Goal: Task Accomplishment & Management: Manage account settings

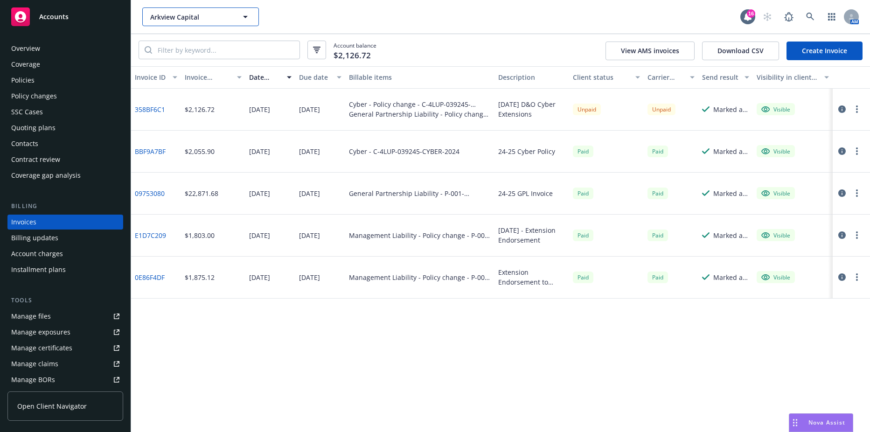
click at [239, 18] on button "Arkview Capital" at bounding box center [200, 16] width 117 height 19
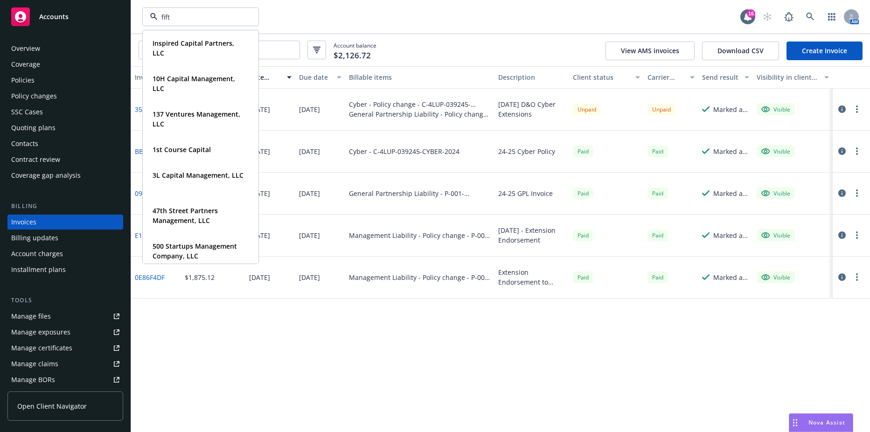
type input "fifth"
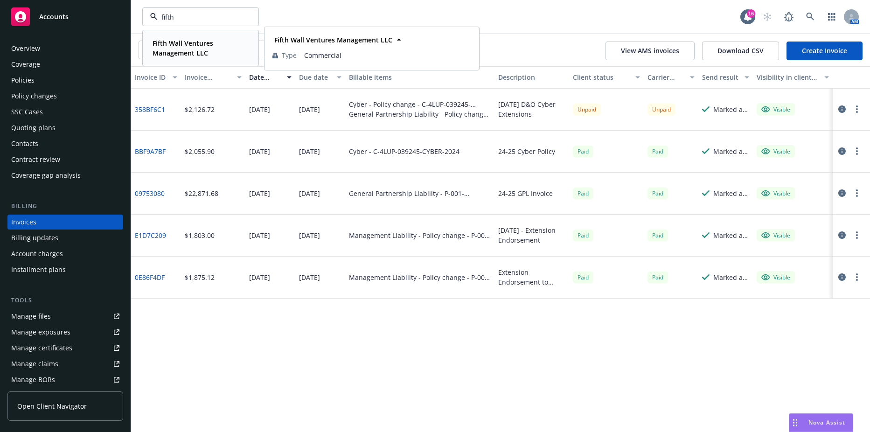
click at [223, 46] on span "Fifth Wall Ventures Management LLC" at bounding box center [200, 48] width 94 height 20
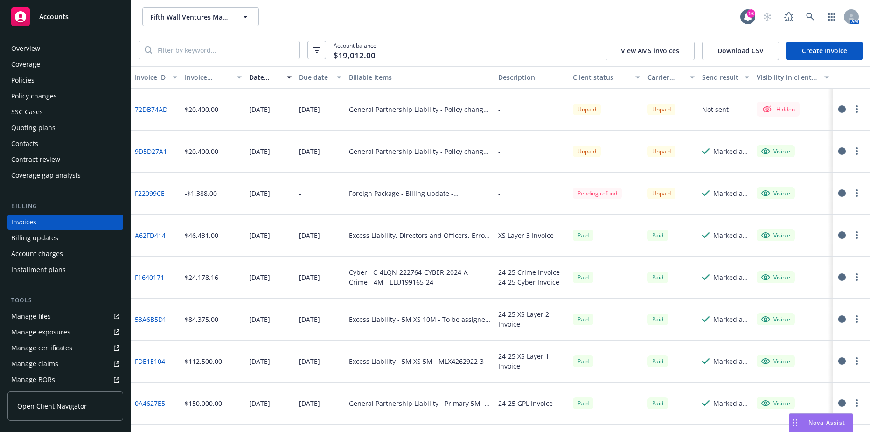
click at [68, 77] on div "Policies" at bounding box center [65, 80] width 108 height 15
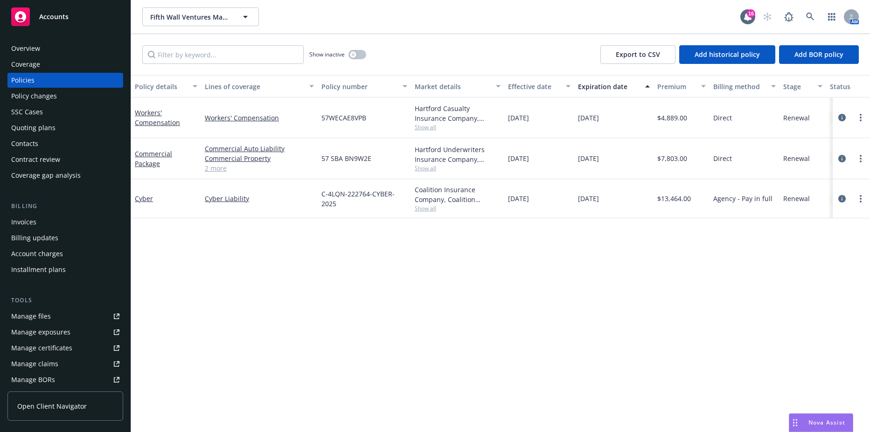
click at [347, 52] on div "Show inactive" at bounding box center [337, 54] width 57 height 19
click at [357, 55] on button "button" at bounding box center [357, 54] width 18 height 9
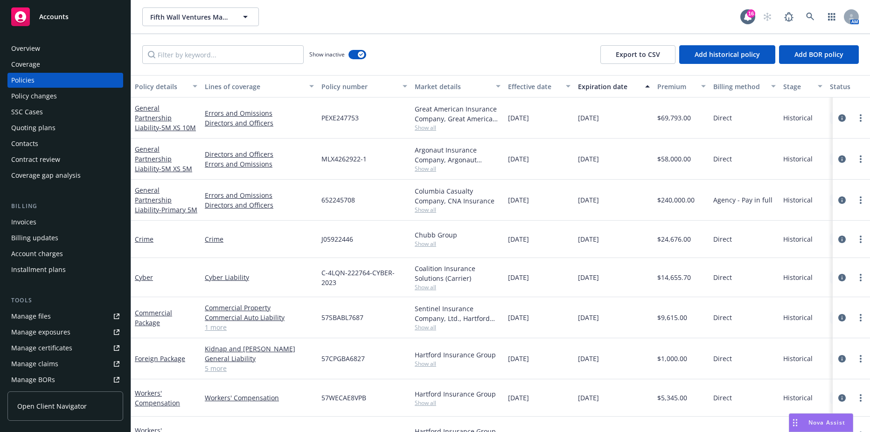
click at [168, 90] on div "Policy details" at bounding box center [161, 87] width 52 height 10
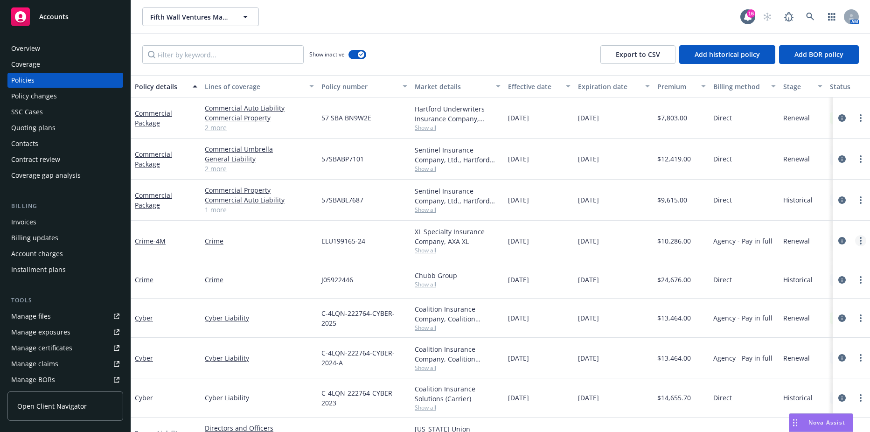
click at [860, 243] on icon "more" at bounding box center [861, 240] width 2 height 7
click at [811, 281] on link "Renew with incumbent" at bounding box center [804, 278] width 110 height 19
select select "12"
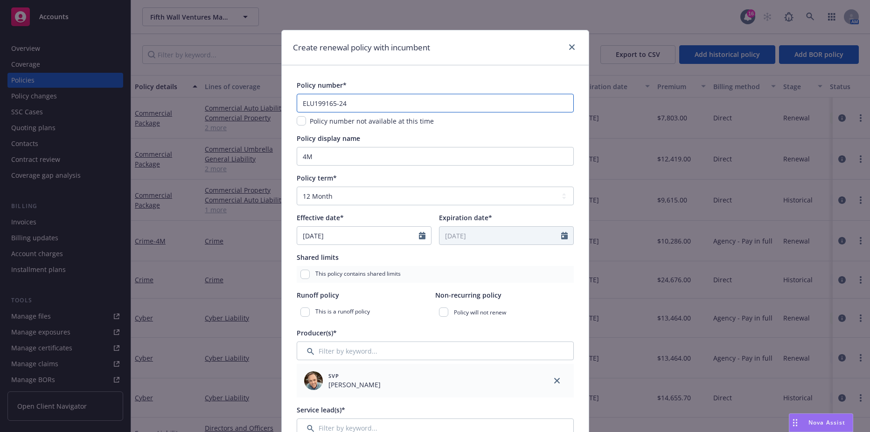
click at [409, 109] on input "ELU199165-24" at bounding box center [435, 103] width 277 height 19
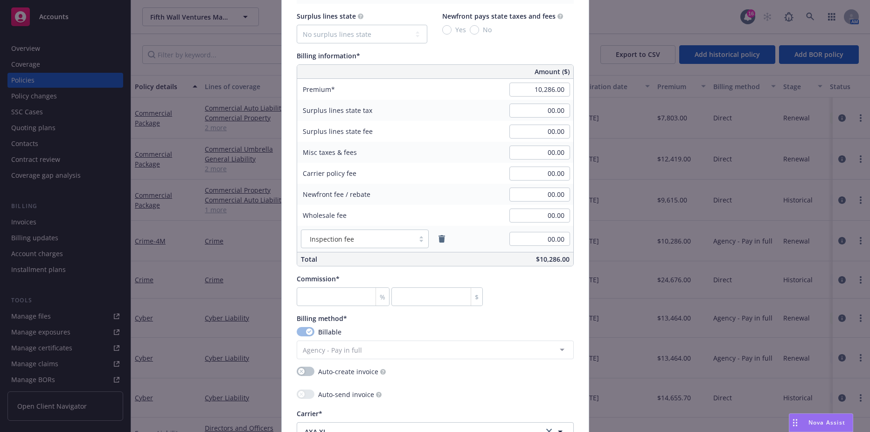
scroll to position [560, 0]
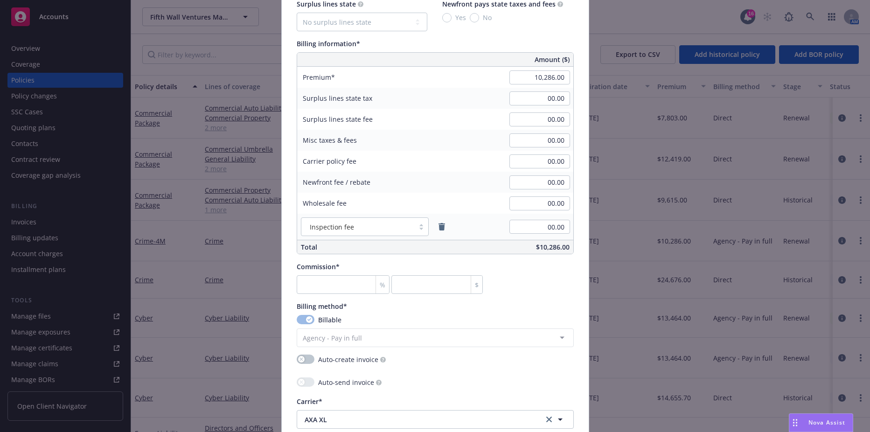
type input "ELU199165-25"
click at [310, 279] on input "number" at bounding box center [343, 284] width 93 height 19
type input "1"
type input "102.86"
type input "15"
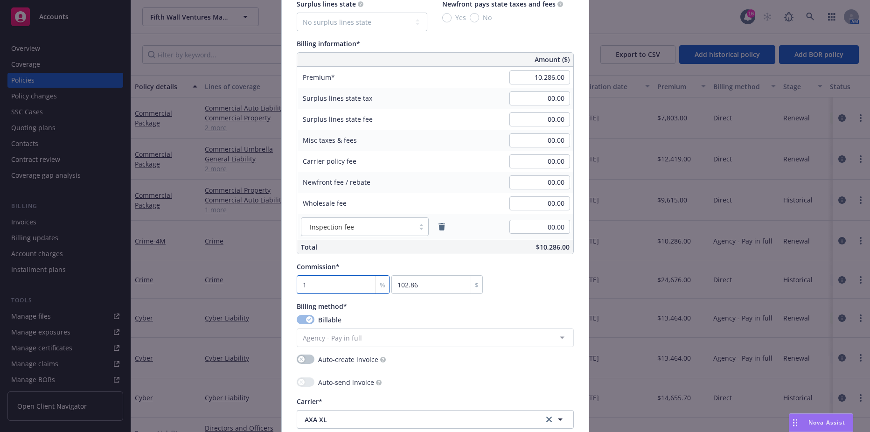
type input "1542.9"
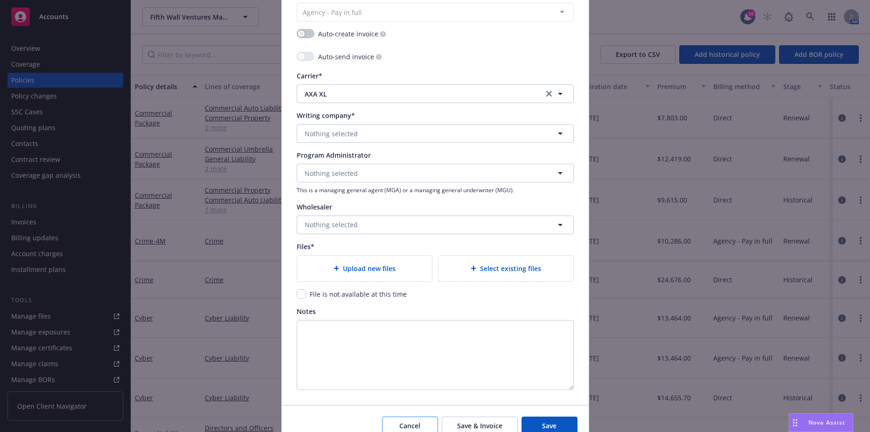
scroll to position [886, 0]
type input "15"
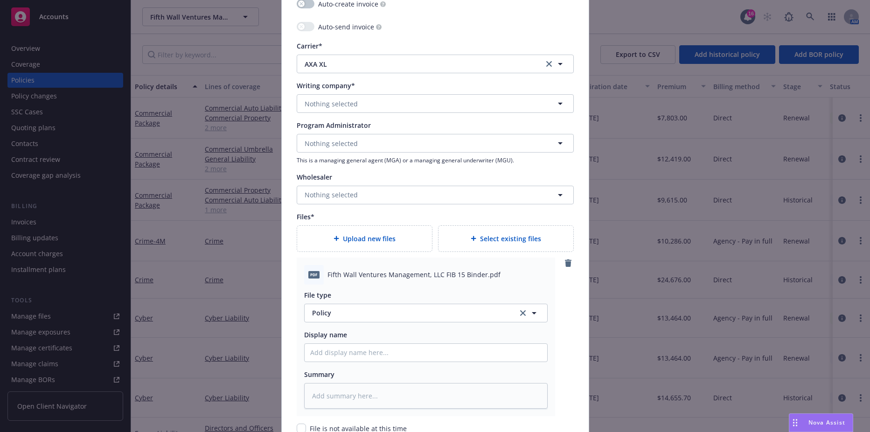
scroll to position [908, 0]
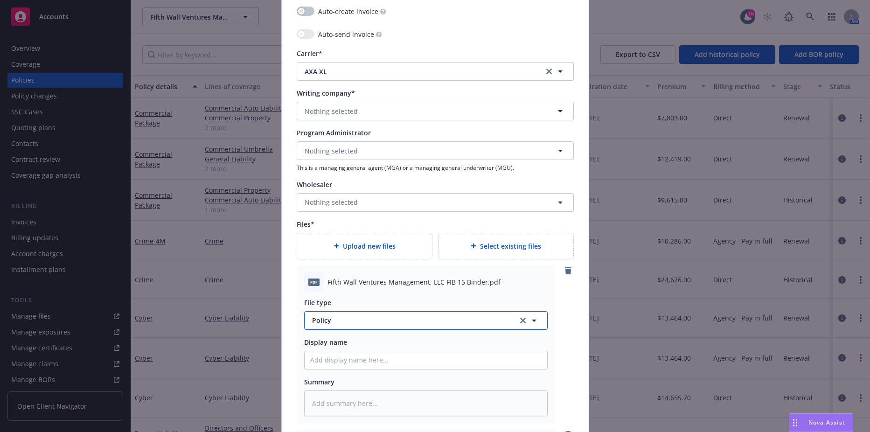
type textarea "x"
click at [338, 325] on span "Policy" at bounding box center [409, 320] width 195 height 10
type input "binder"
click at [326, 272] on span "Binder" at bounding box center [324, 270] width 21 height 10
type textarea "x"
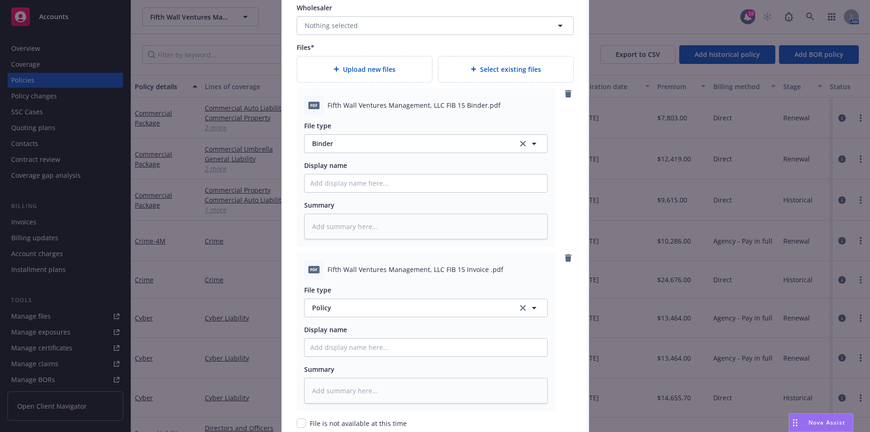
scroll to position [1141, 0]
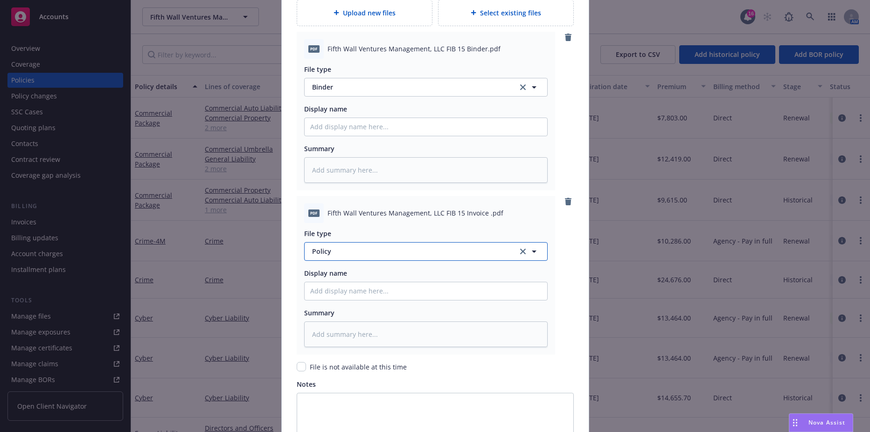
click at [363, 252] on span "Policy" at bounding box center [409, 251] width 195 height 10
type input "invoice"
click at [361, 223] on span "Invoice - Third Party" at bounding box center [346, 226] width 64 height 10
type textarea "x"
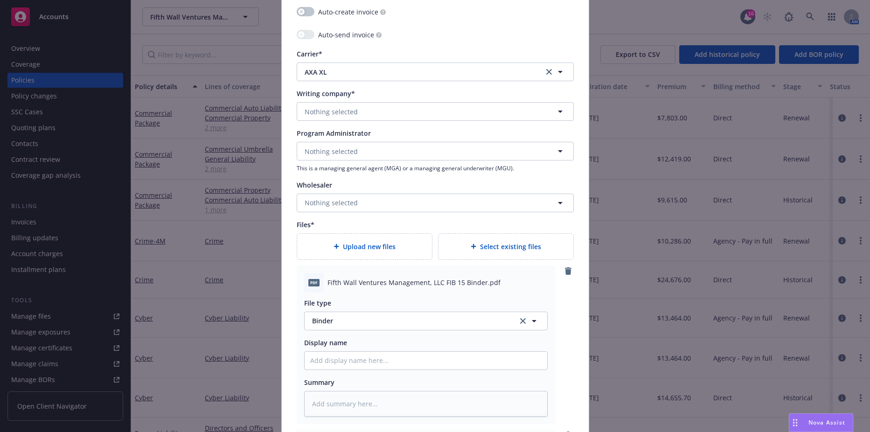
scroll to position [885, 0]
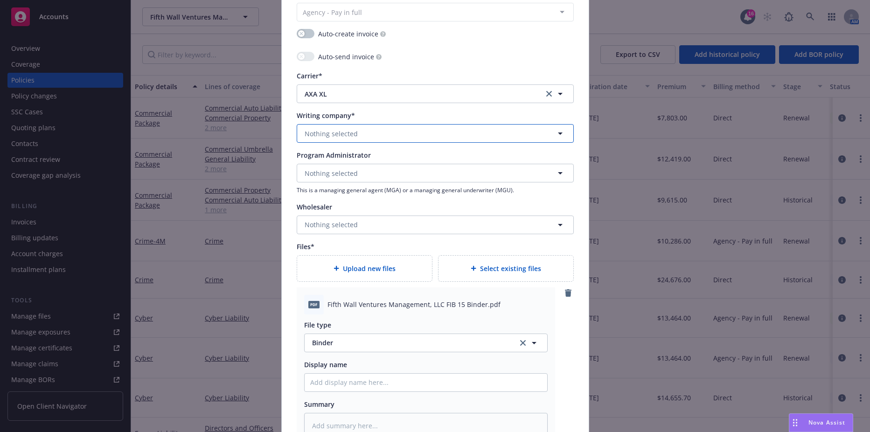
click at [359, 132] on button "Nothing selected" at bounding box center [435, 133] width 277 height 19
type input "xl spe"
click at [373, 166] on span "Domestic - 37885" at bounding box center [359, 170] width 104 height 10
type textarea "x"
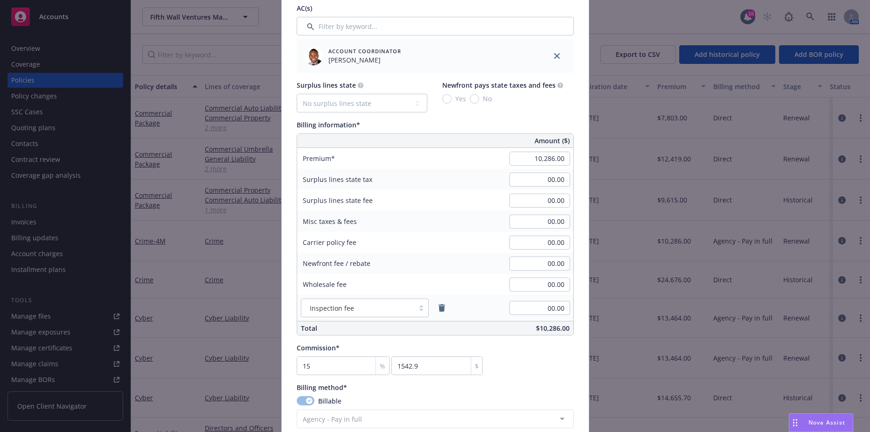
scroll to position [465, 0]
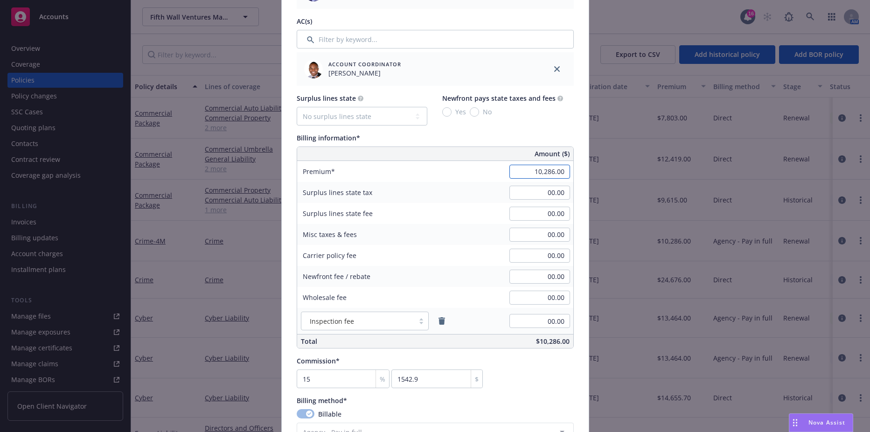
click at [524, 167] on input "10,286.00" at bounding box center [539, 172] width 61 height 14
type input "9,209.00"
type input "1381.35"
click at [539, 194] on input "00.00" at bounding box center [539, 193] width 61 height 14
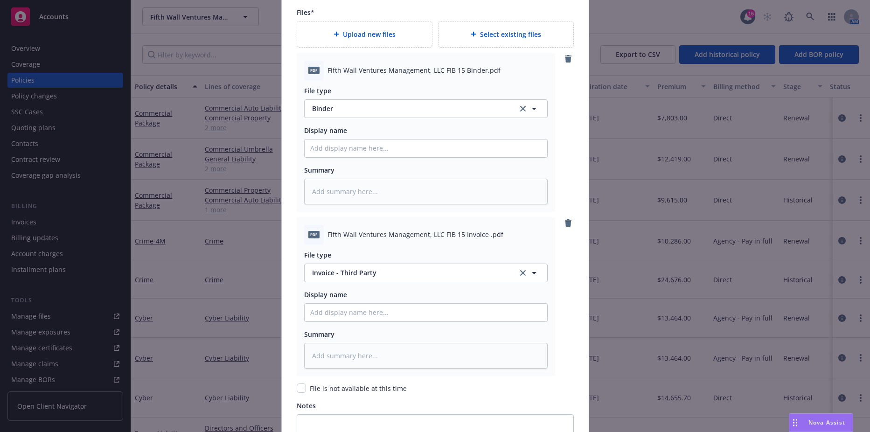
scroll to position [1258, 0]
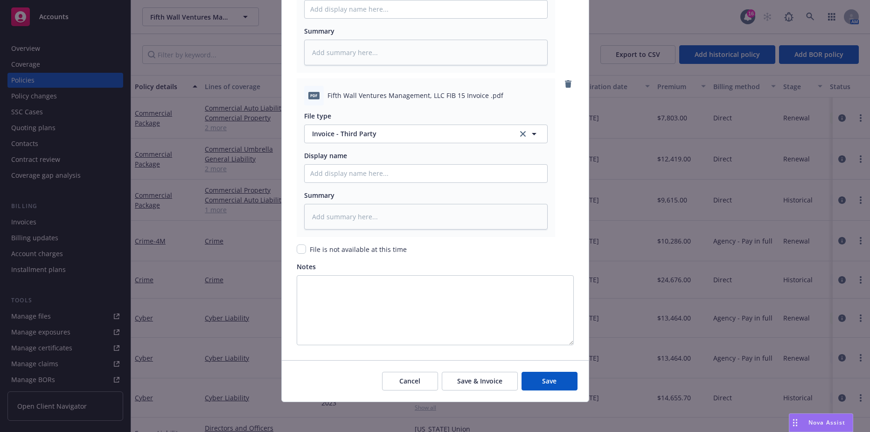
click at [531, 367] on div "Cancel Save & Invoice Save" at bounding box center [435, 381] width 307 height 42
click at [534, 375] on button "Save" at bounding box center [549, 381] width 56 height 19
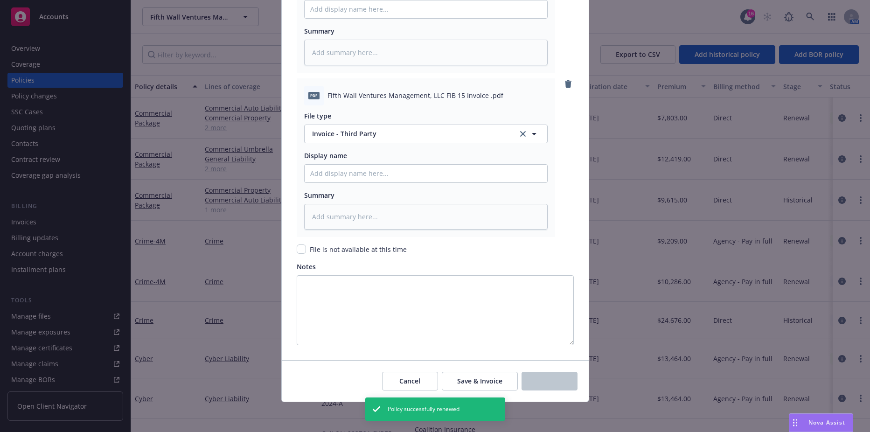
type textarea "x"
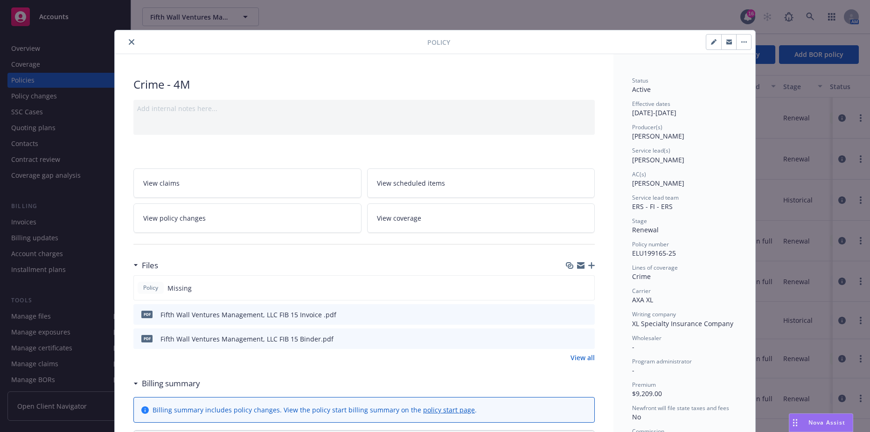
click at [126, 42] on button "close" at bounding box center [131, 41] width 11 height 11
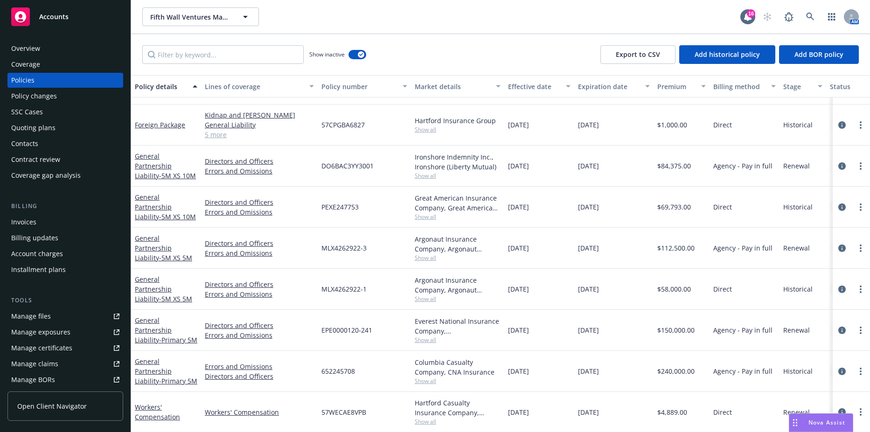
scroll to position [388, 0]
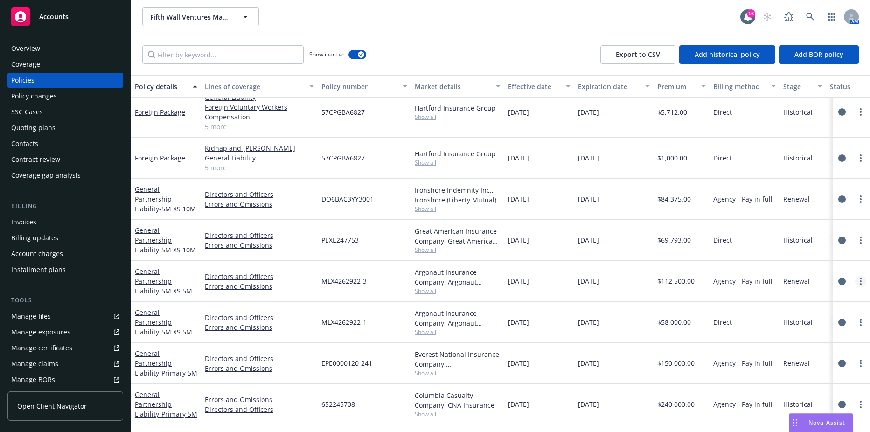
click at [855, 277] on link "more" at bounding box center [860, 281] width 11 height 11
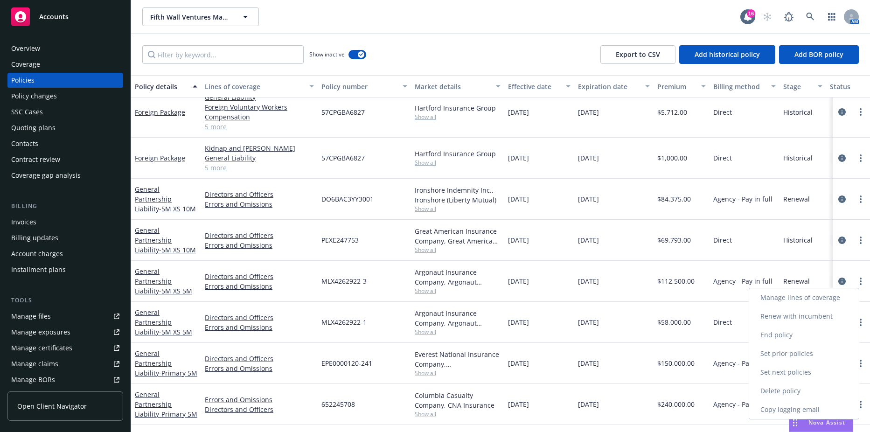
click at [793, 316] on link "Renew with incumbent" at bounding box center [804, 316] width 110 height 19
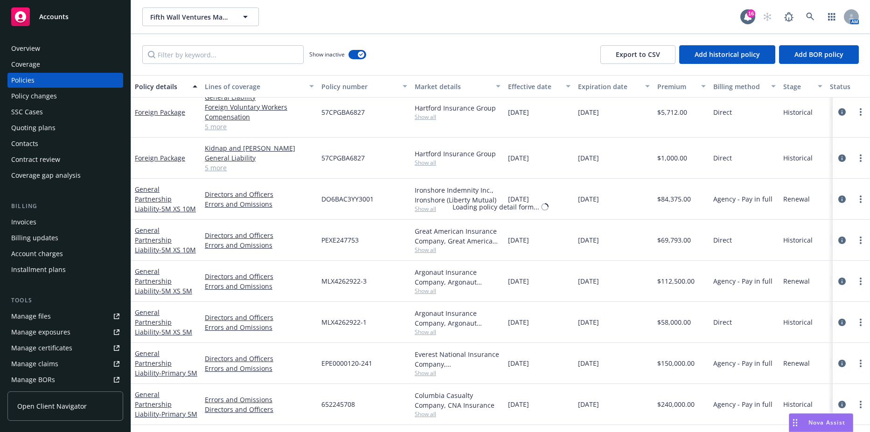
select select "12"
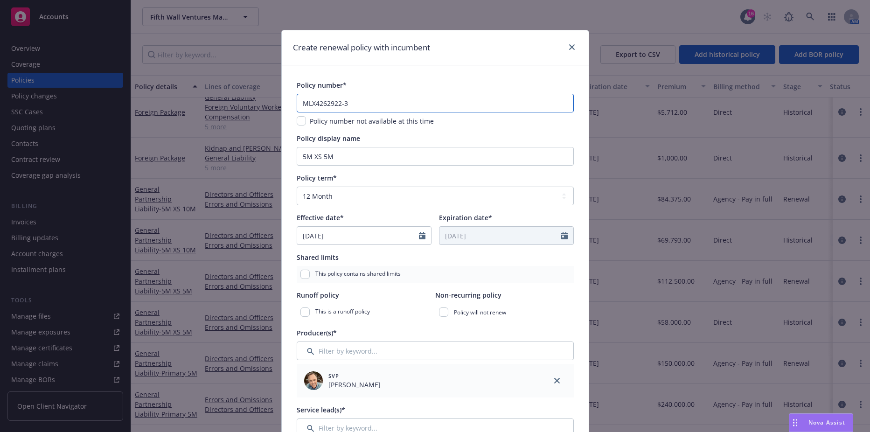
drag, startPoint x: 349, startPoint y: 101, endPoint x: 250, endPoint y: 98, distance: 98.9
click at [251, 98] on div "Create renewal policy with incumbent Policy number* MLX4262922-3 Policy number …" at bounding box center [435, 216] width 870 height 432
paste input "P-001-001730204-01"
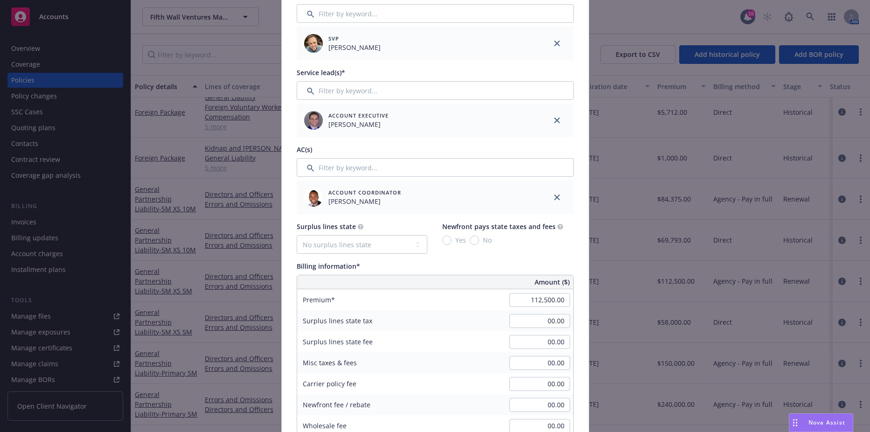
scroll to position [373, 0]
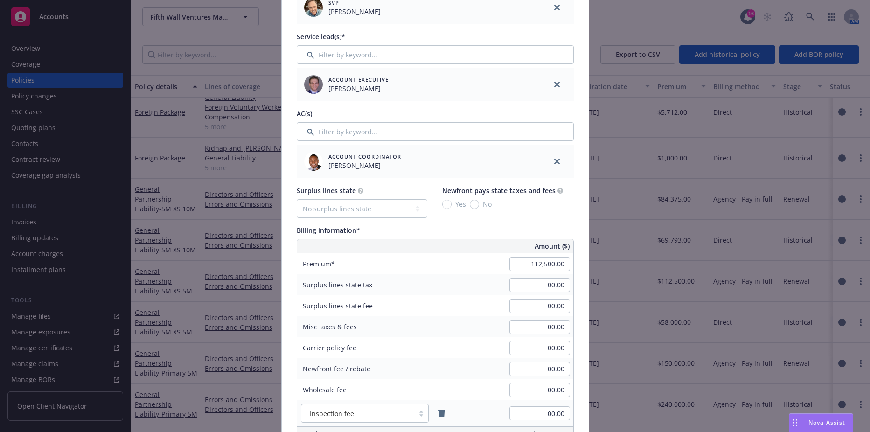
type input "P-001-001730204-01"
click at [532, 259] on input "112,500.00" at bounding box center [539, 264] width 61 height 14
type input "100,000.00"
click at [537, 285] on input "00.00" at bounding box center [539, 285] width 61 height 14
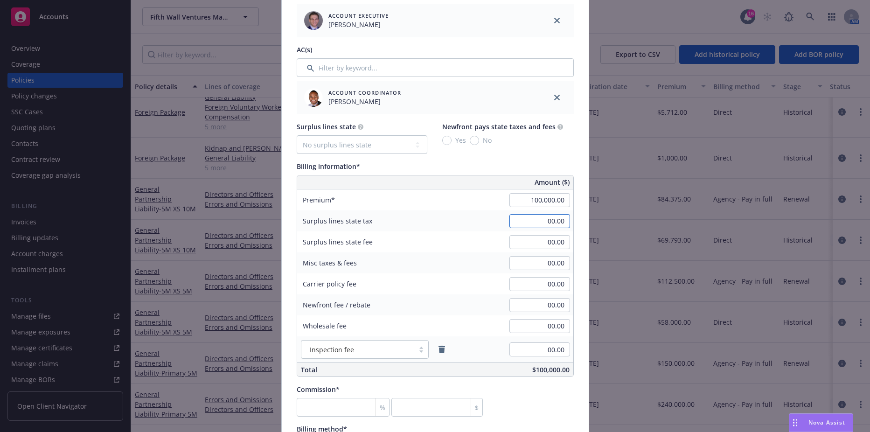
scroll to position [466, 0]
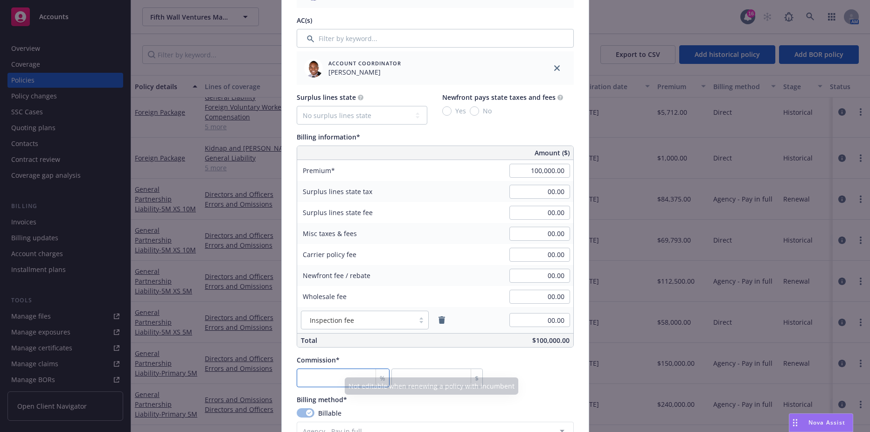
click at [314, 377] on input "number" at bounding box center [343, 377] width 93 height 19
type input "2"
type input "2000"
type input "22"
type input "22000"
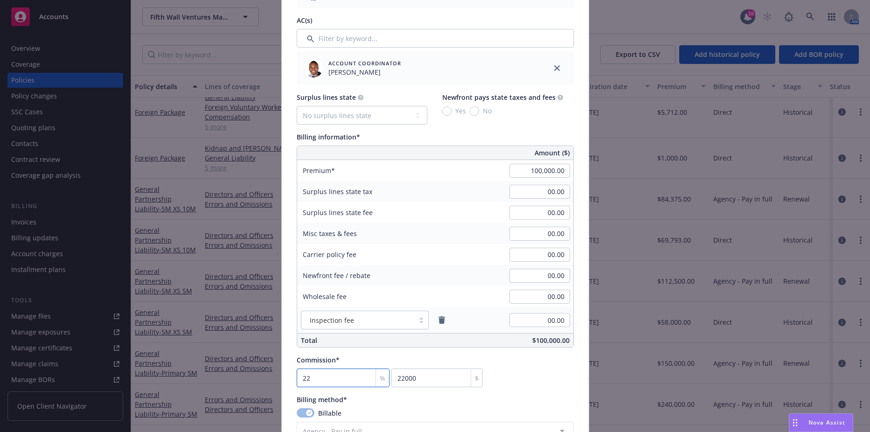
type input "22.5"
type input "22500"
type input "22.5"
click at [514, 173] on input "100,000.00" at bounding box center [539, 171] width 61 height 14
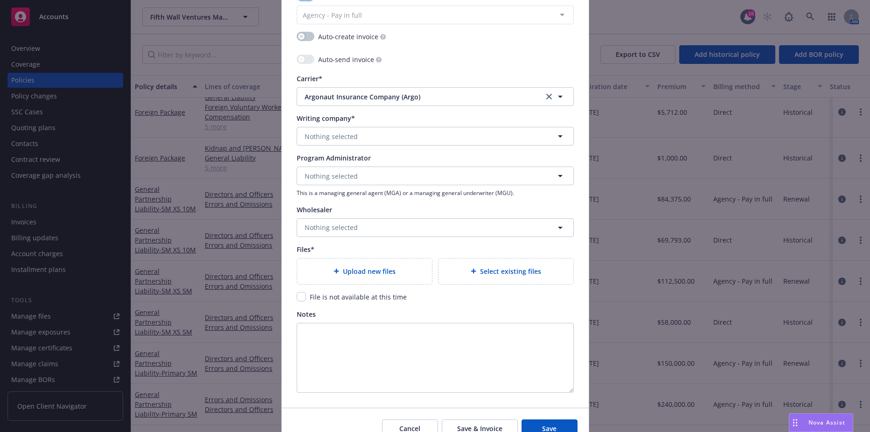
scroll to position [886, 0]
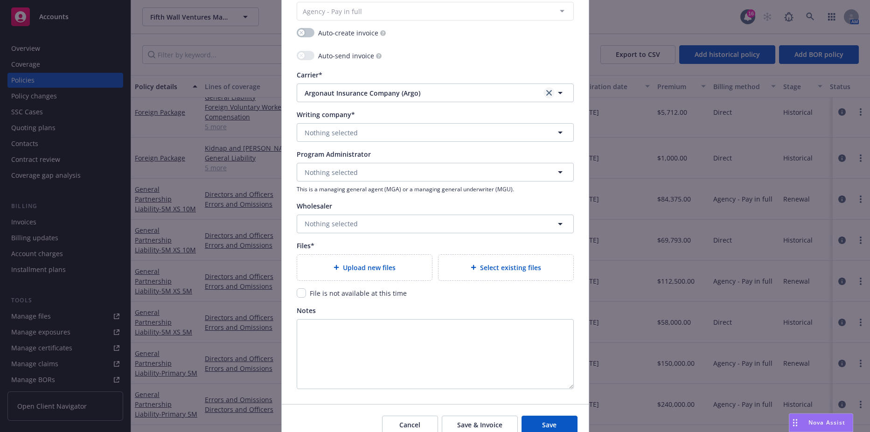
click at [546, 91] on icon "clear selection" at bounding box center [549, 93] width 6 height 6
click at [471, 94] on button "Nothing selected" at bounding box center [435, 92] width 277 height 19
type input "axis"
click at [455, 150] on div "AXIS Capital Appointed carrier" at bounding box center [435, 146] width 264 height 23
click at [350, 128] on span "Nothing selected" at bounding box center [331, 133] width 53 height 10
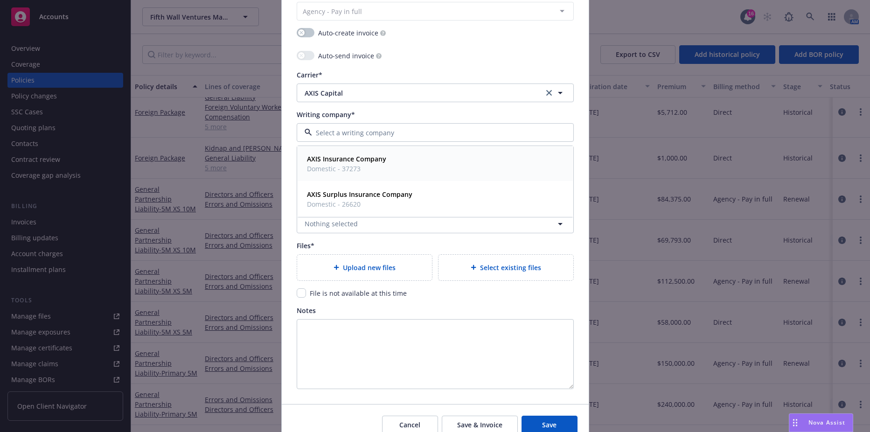
click at [346, 168] on span "Domestic - 37273" at bounding box center [346, 169] width 79 height 10
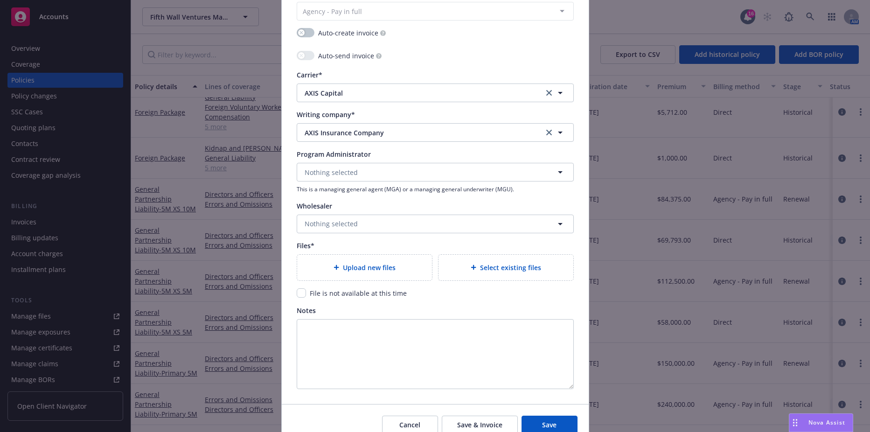
type textarea "x"
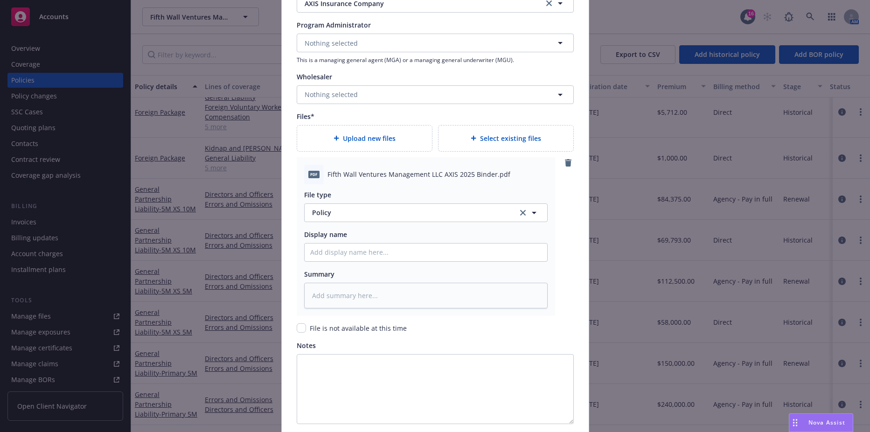
scroll to position [1026, 0]
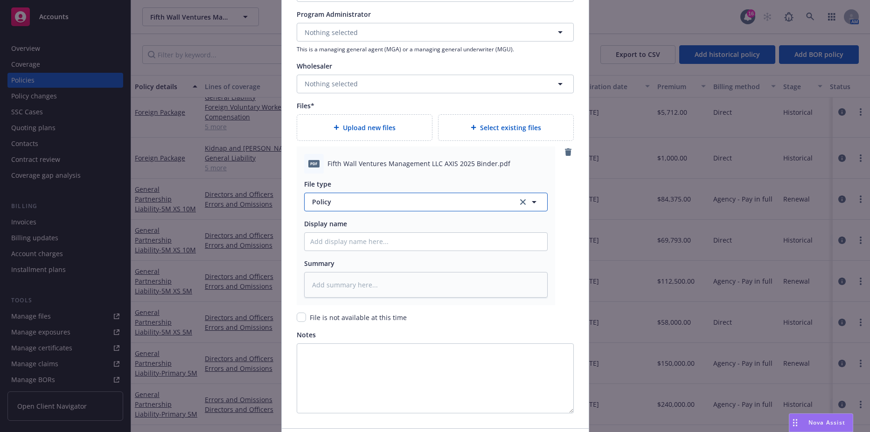
click at [347, 207] on button "Policy" at bounding box center [425, 202] width 243 height 19
type input "binder"
click at [344, 227] on div "Binder" at bounding box center [425, 228] width 231 height 14
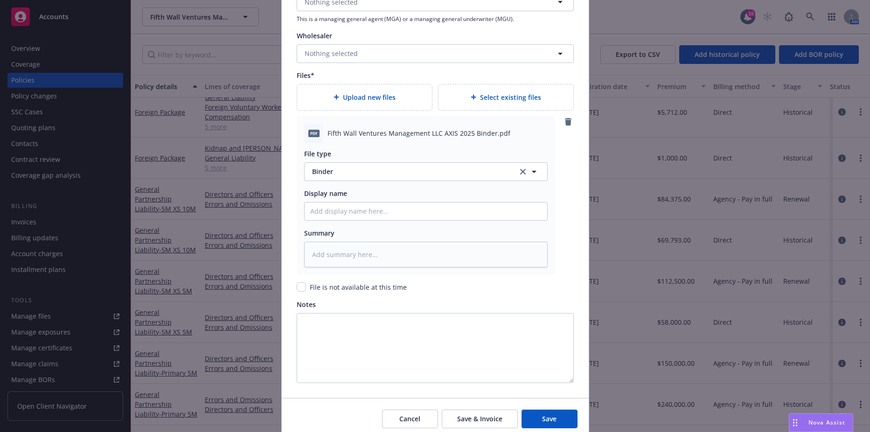
scroll to position [1094, 0]
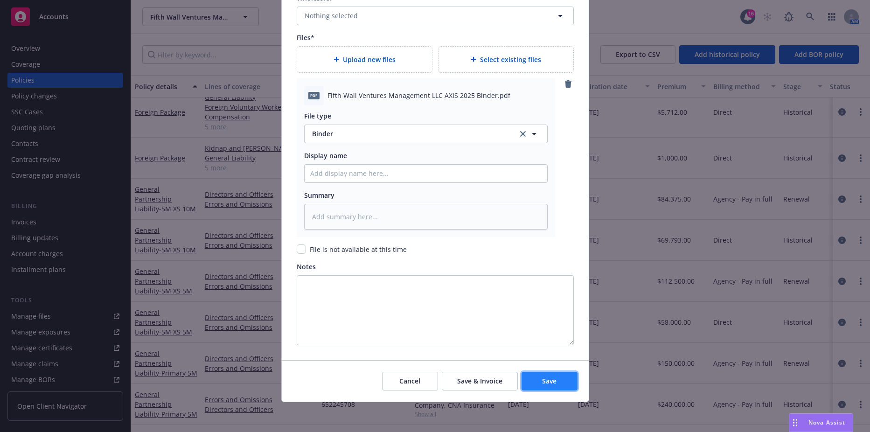
click at [539, 388] on button "Save" at bounding box center [549, 381] width 56 height 19
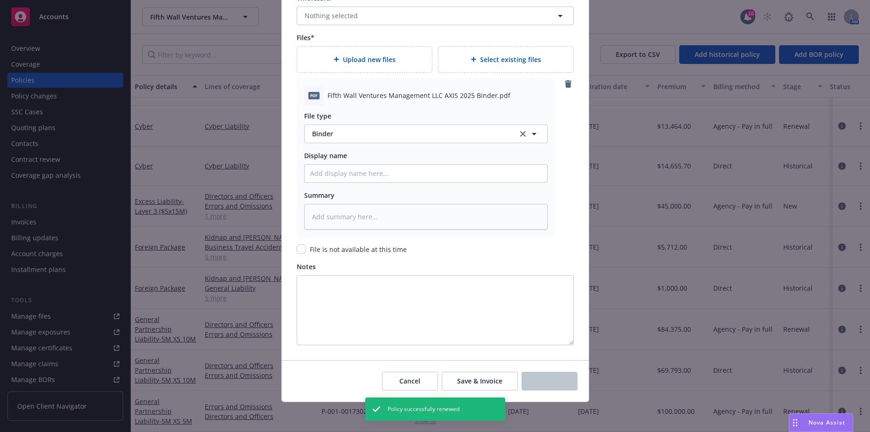
type textarea "x"
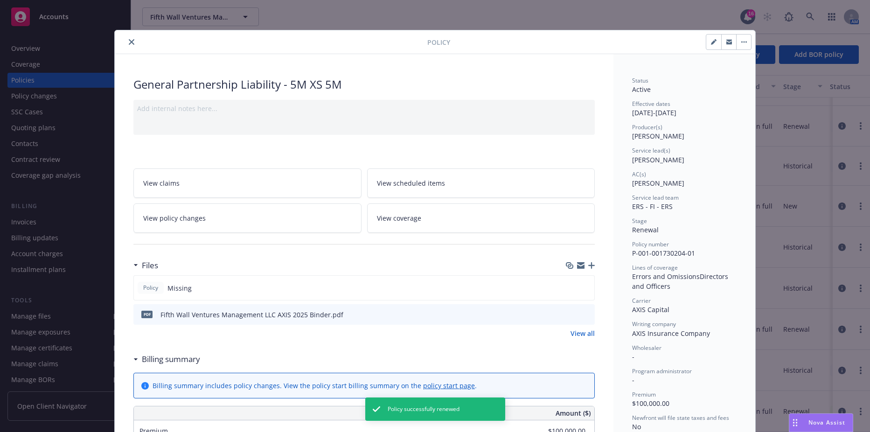
click at [129, 46] on button "close" at bounding box center [131, 41] width 11 height 11
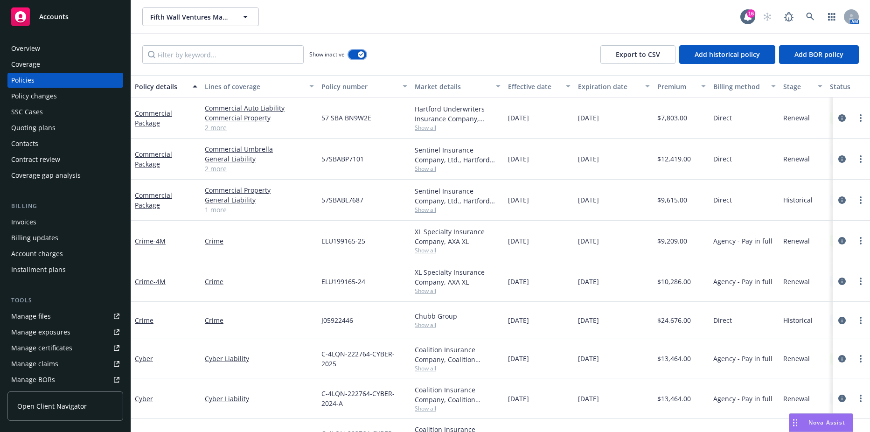
click at [361, 56] on div "button" at bounding box center [361, 54] width 7 height 7
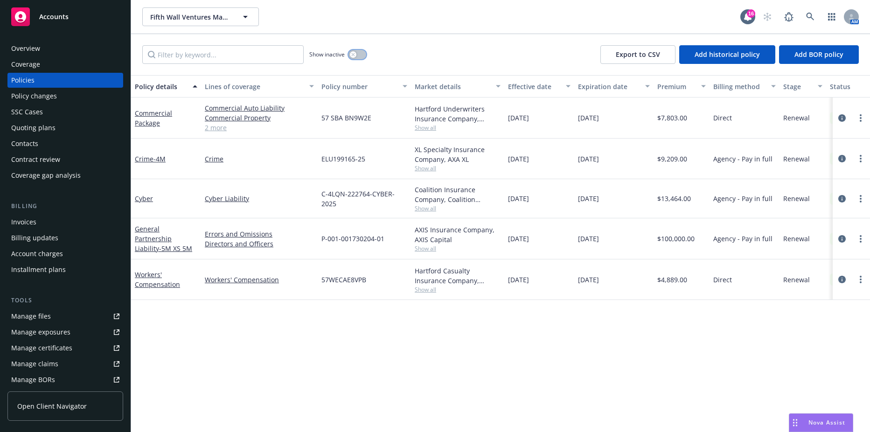
click at [361, 56] on button "button" at bounding box center [357, 54] width 18 height 9
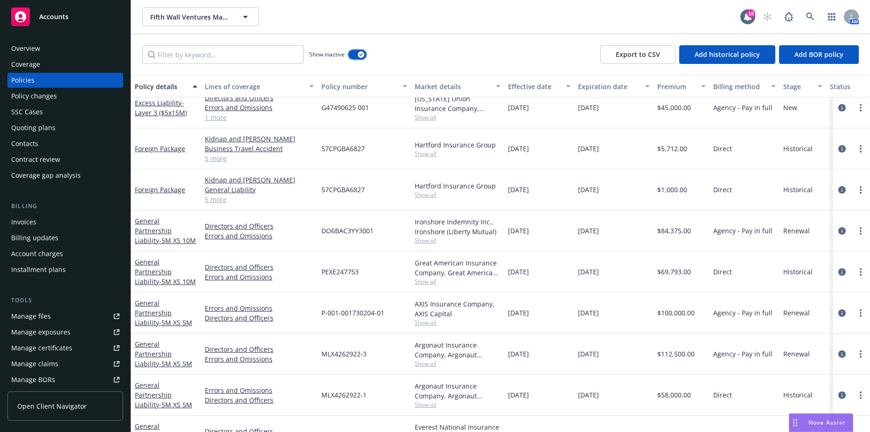
scroll to position [373, 0]
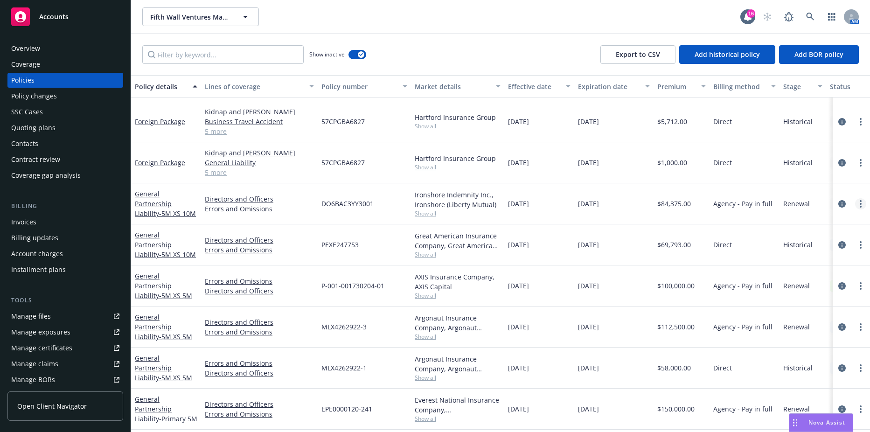
click at [860, 203] on circle "more" at bounding box center [861, 204] width 2 height 2
click at [795, 242] on link "Renew with incumbent" at bounding box center [804, 241] width 110 height 19
select select "12"
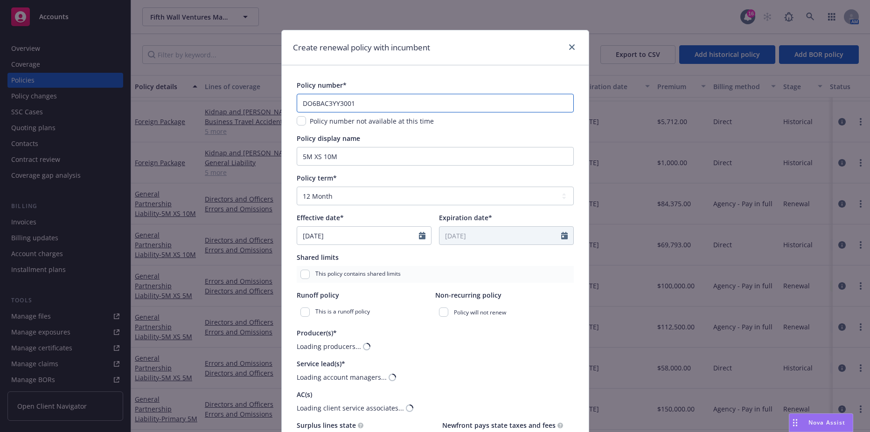
click at [364, 102] on input "DO6BAC3YY3001" at bounding box center [435, 103] width 277 height 19
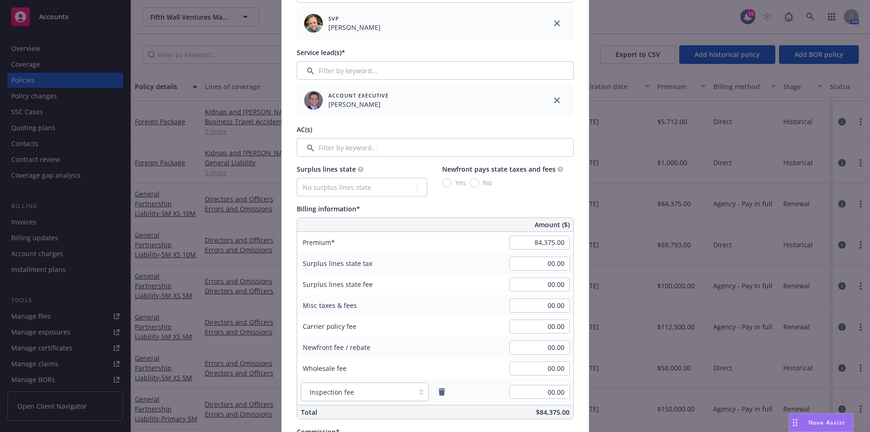
scroll to position [420, 0]
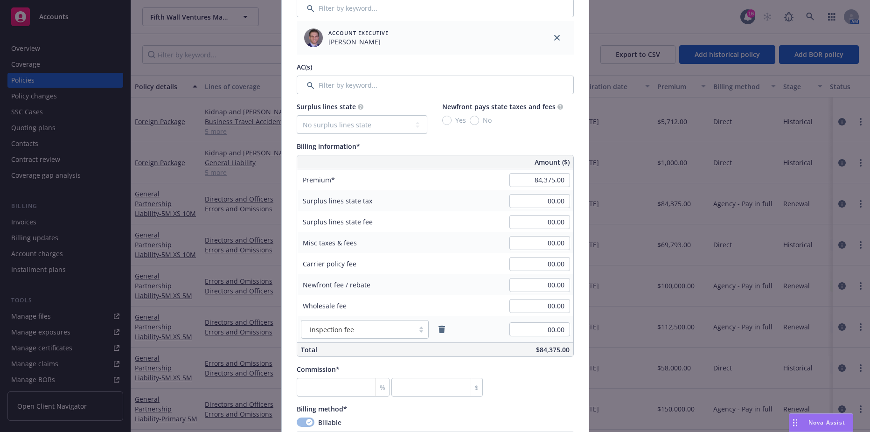
type input "DO6BAC3YY3002"
click at [524, 179] on input "84,375.00" at bounding box center [539, 180] width 61 height 14
type input "75,000.00"
click at [539, 205] on input "00.00" at bounding box center [539, 201] width 61 height 14
click at [340, 383] on input "number" at bounding box center [343, 387] width 93 height 19
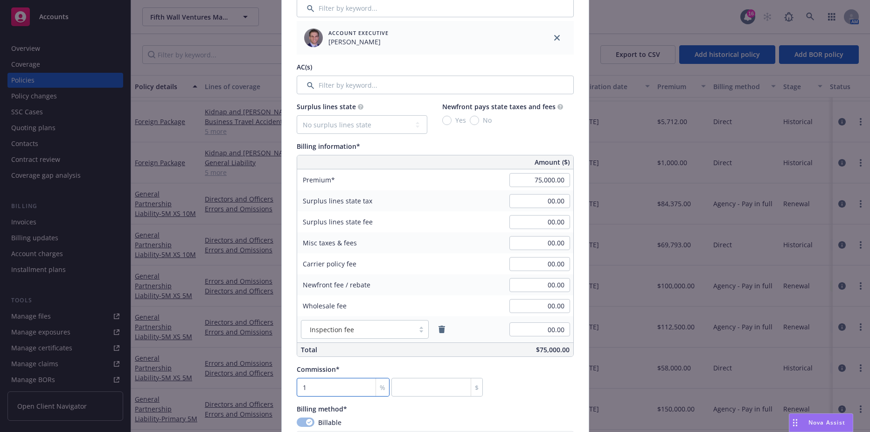
type input "15"
type input "11250"
type input "15"
click at [521, 372] on div "Commission* 15 % 11250 $" at bounding box center [435, 380] width 277 height 32
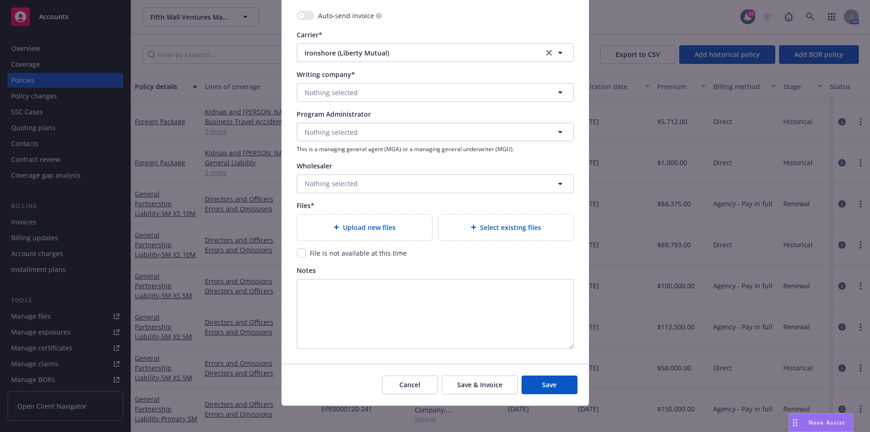
scroll to position [893, 0]
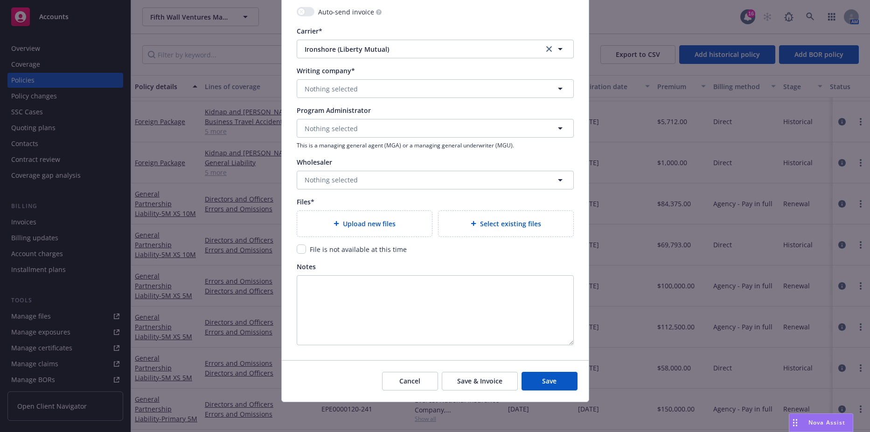
type textarea "x"
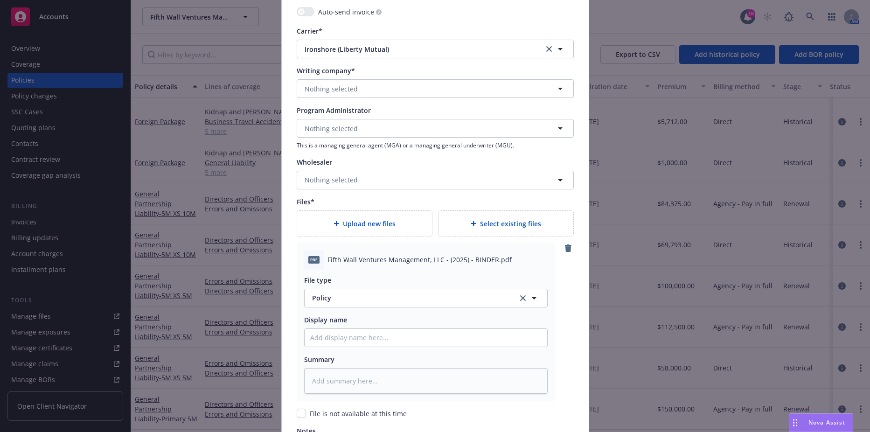
click at [334, 286] on div "File type Policy Policy" at bounding box center [425, 291] width 243 height 32
click at [333, 296] on span "Policy" at bounding box center [409, 298] width 195 height 10
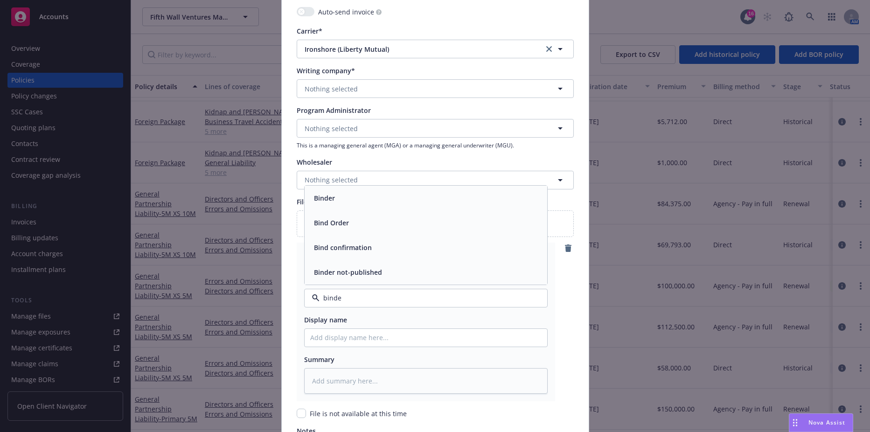
type input "binder"
click at [334, 243] on div "Binder" at bounding box center [425, 248] width 231 height 14
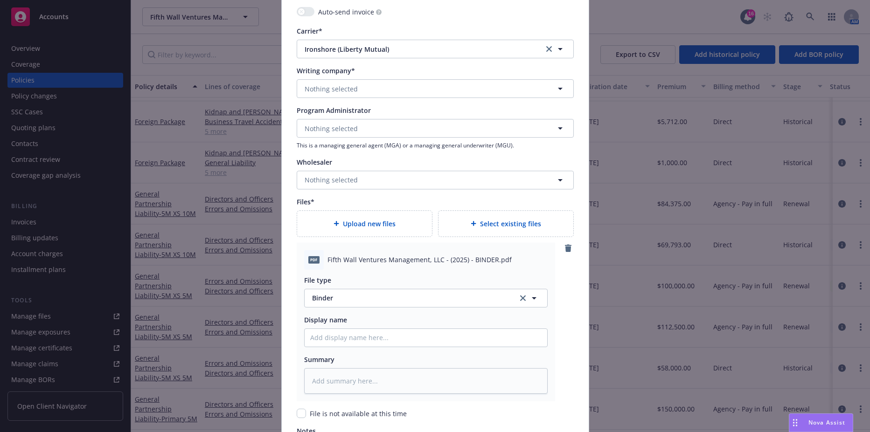
scroll to position [1057, 0]
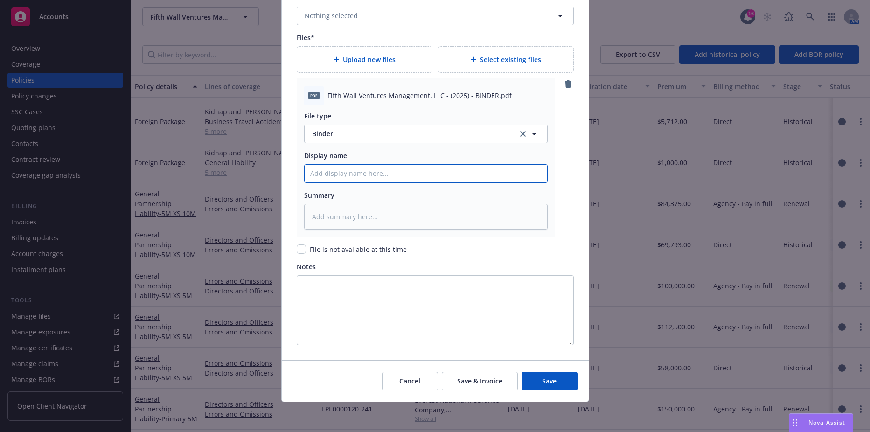
click at [382, 173] on input "Policy display name" at bounding box center [426, 174] width 243 height 18
type textarea "x"
type input "2"
type textarea "x"
type input "24"
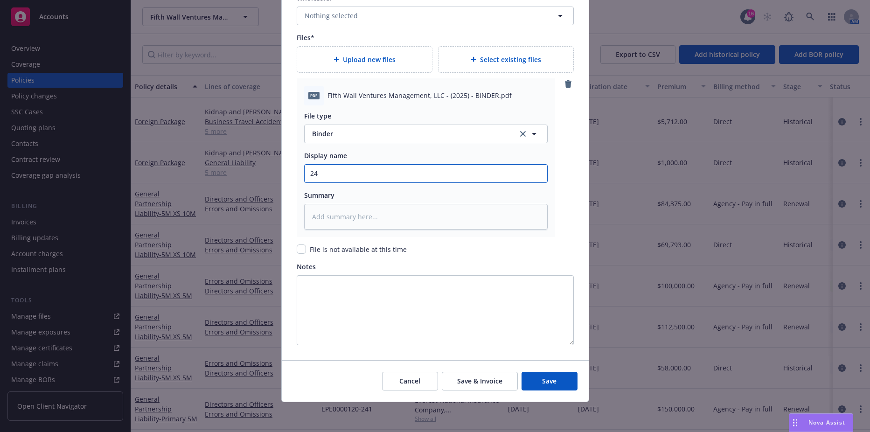
type textarea "x"
type input "24-"
type textarea "x"
type input "24"
type textarea "x"
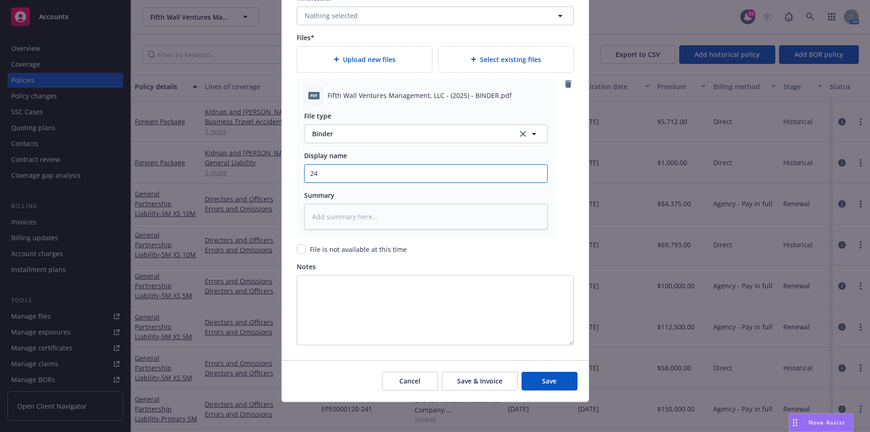
type input "2"
type textarea "x"
type input "25"
type textarea "x"
type input "25-"
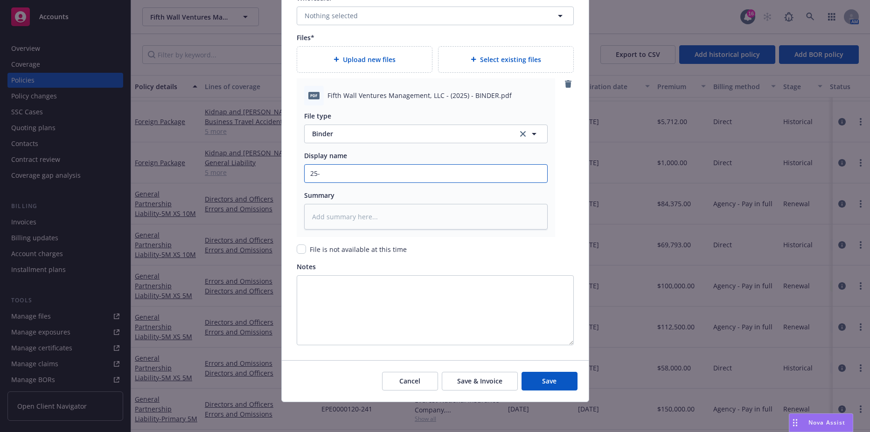
type textarea "x"
type input "25-2"
type textarea "x"
type input "25-25"
type textarea "x"
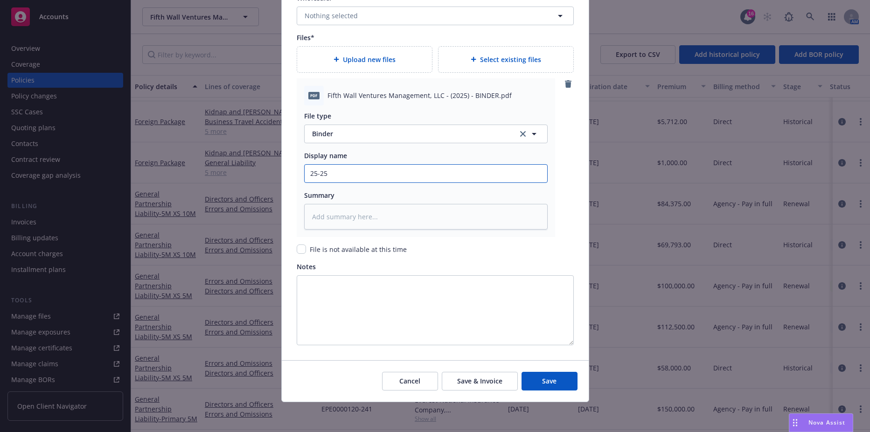
type input "25-25"
type textarea "x"
type input "25-25"
type textarea "x"
type input "25-2"
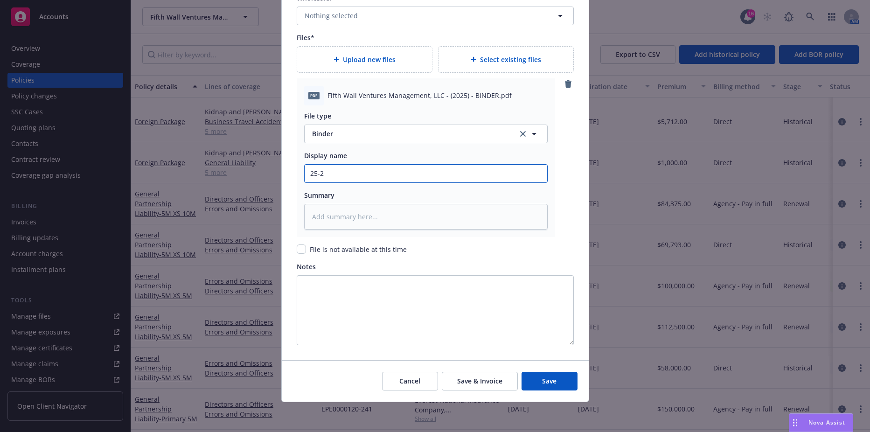
type textarea "x"
type input "25-25"
type textarea "x"
type input "25-2"
type textarea "x"
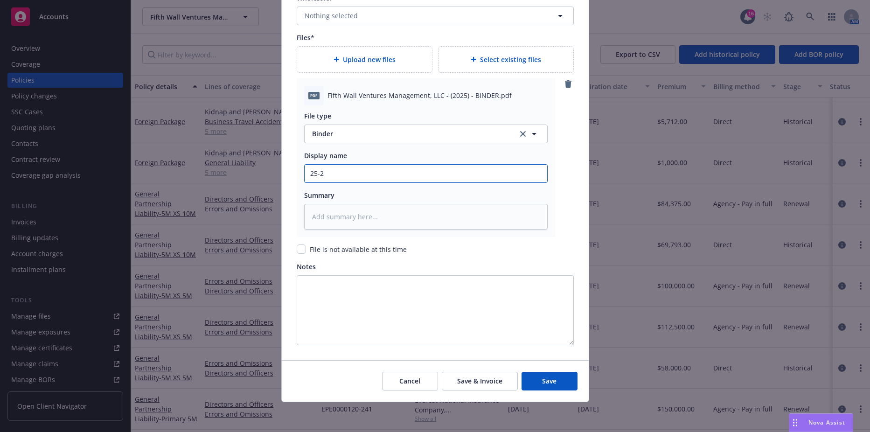
type input "25-26"
type textarea "x"
type input "25-26"
type textarea "x"
type input "25-26 X"
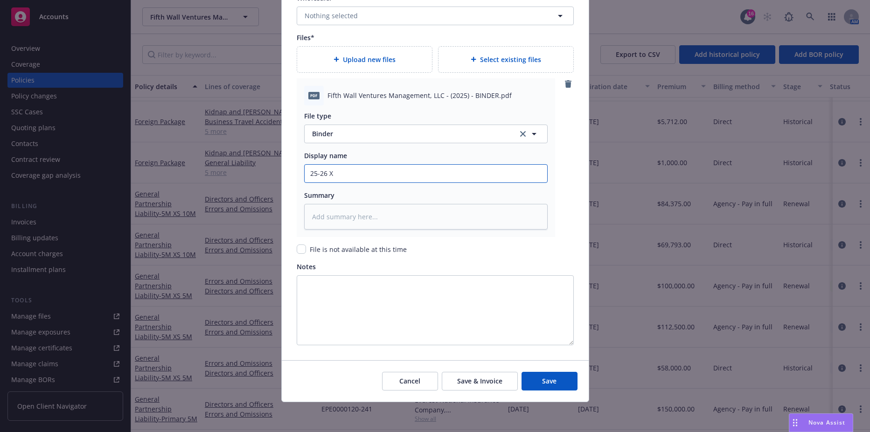
type textarea "x"
type input "25-26 XS"
type textarea "x"
type input "25-26 XS"
type textarea "x"
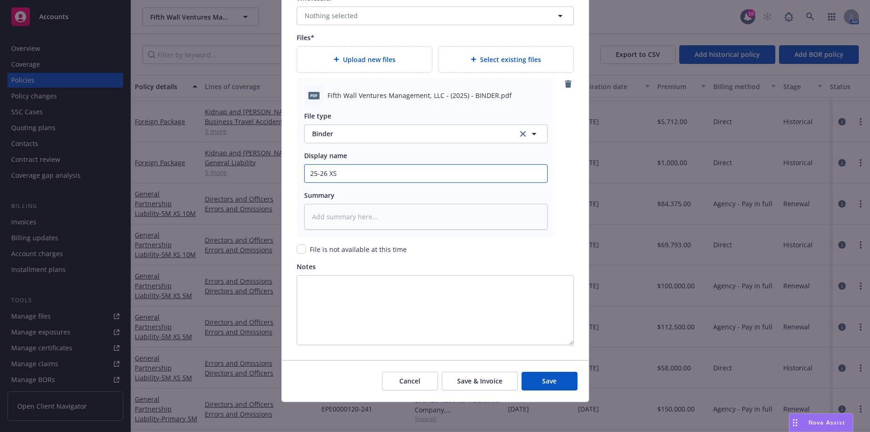
type input "25-26 XS L"
type textarea "x"
type input "25-26 XS La"
type textarea "x"
type input "25-26 XS Lay"
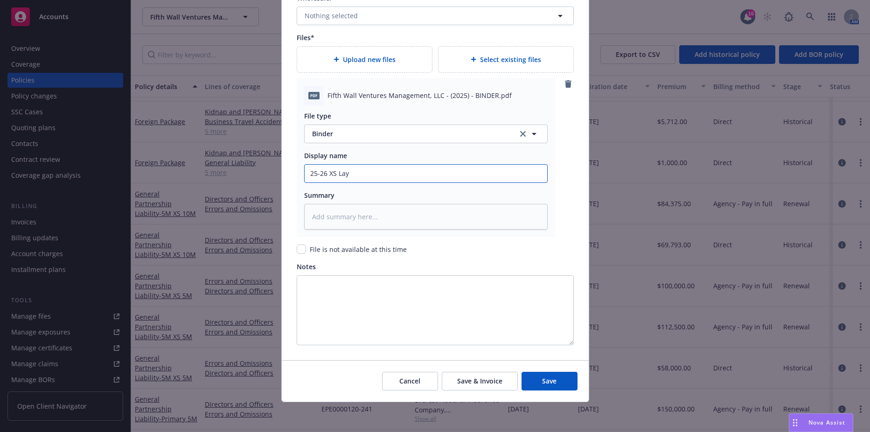
type textarea "x"
type input "25-26 XS Layer"
type textarea "x"
type input "25-26 XS Layer"
type textarea "x"
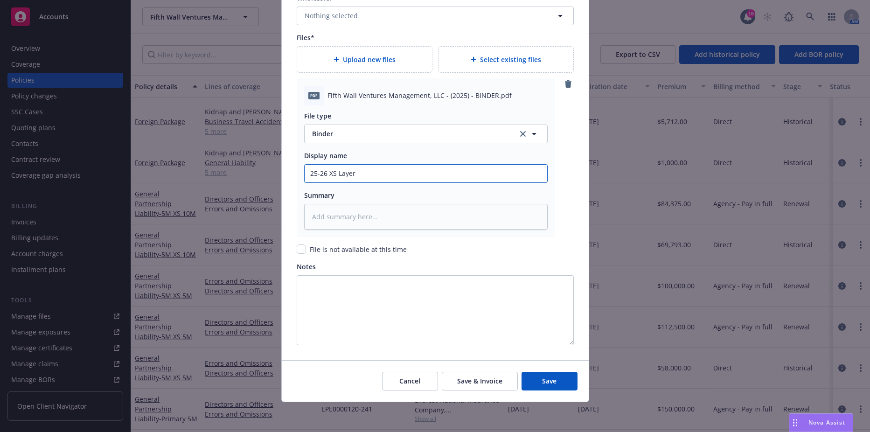
type input "25-26 XS Layer 2"
type textarea "x"
type input "25-26 XS Layer 2"
type textarea "x"
type input "25-26 XS Layer 2 ("
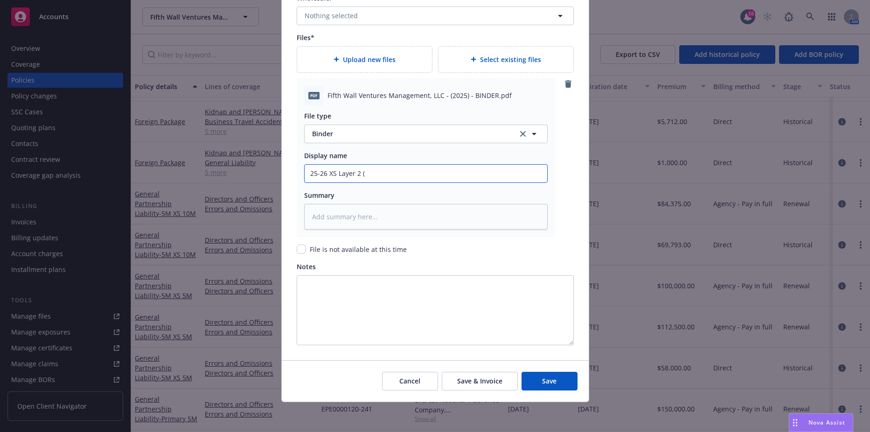
type textarea "x"
type input "25-26 XS Layer 2 ($"
type textarea "x"
type input "25-26 XS Layer 2 ($5x10M)"
click at [393, 187] on div "File type Binder Binder Display name 25-26 XS Layer 2 ($5x10M) Summary" at bounding box center [425, 167] width 243 height 124
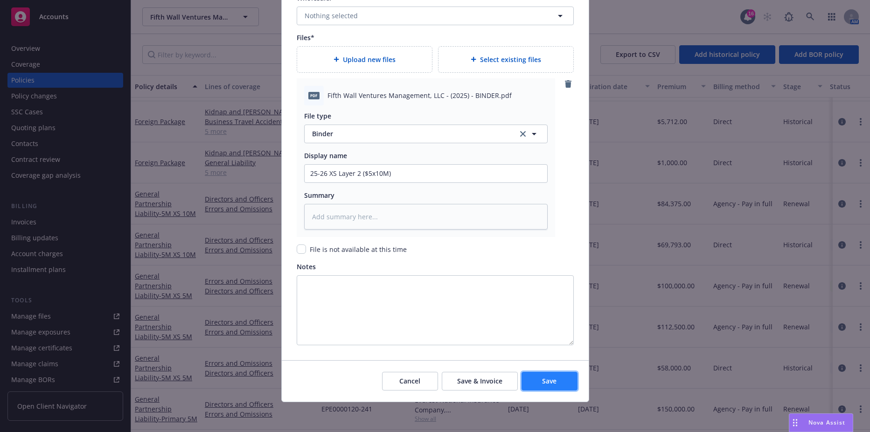
click at [530, 374] on button "Save" at bounding box center [549, 381] width 56 height 19
type textarea "x"
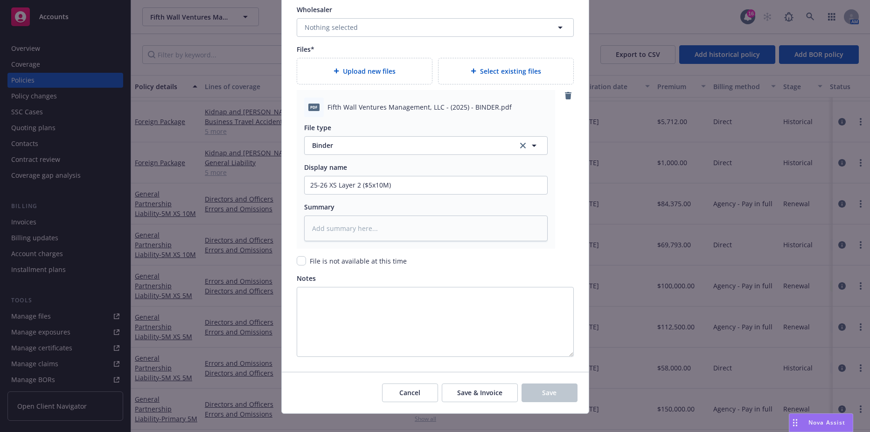
scroll to position [1068, 0]
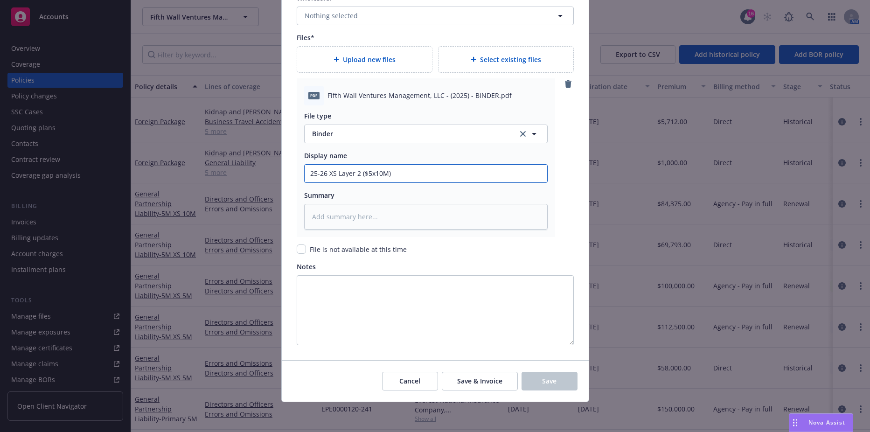
drag, startPoint x: 392, startPoint y: 174, endPoint x: 282, endPoint y: 173, distance: 109.6
click at [451, 249] on div "File is not available at this time" at bounding box center [435, 249] width 277 height 10
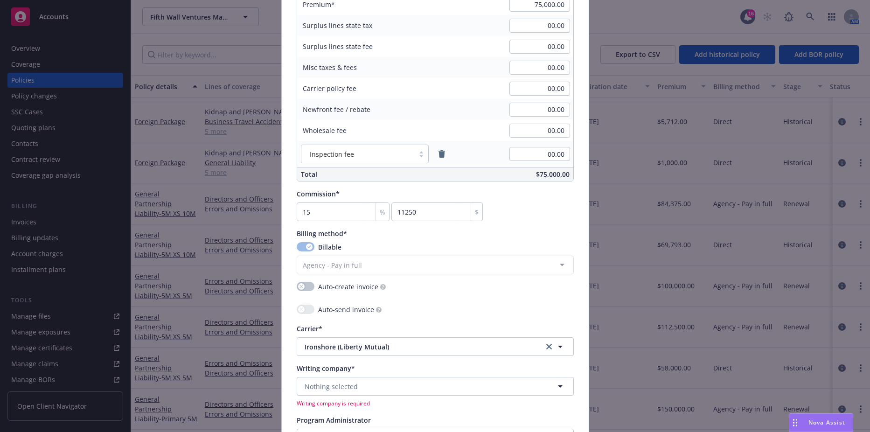
scroll to position [695, 0]
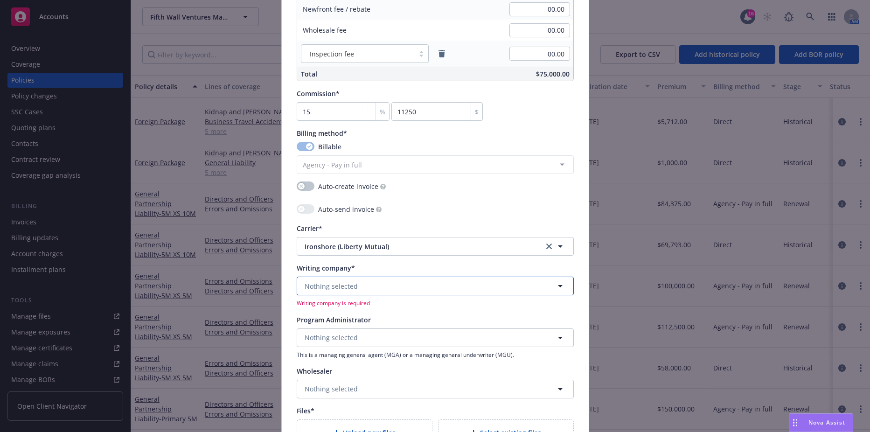
click at [351, 290] on span "Nothing selected" at bounding box center [331, 286] width 53 height 10
type input "everest"
click at [371, 239] on button "Ironshore (Liberty Mutual)" at bounding box center [435, 246] width 277 height 19
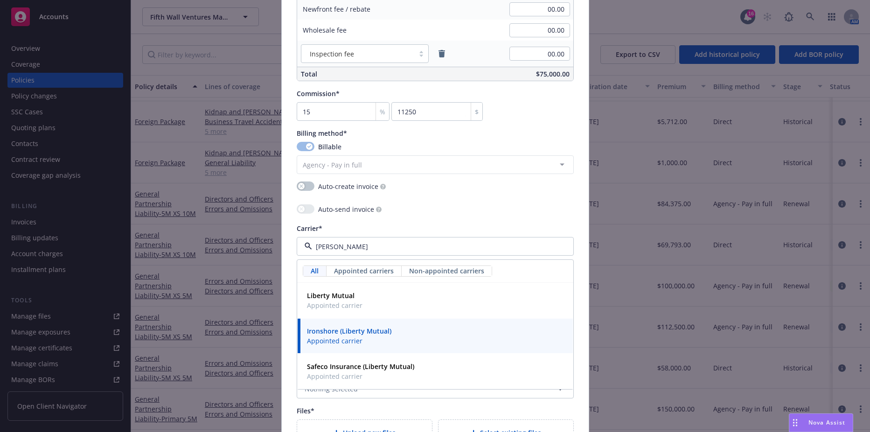
type input "liberty"
click at [351, 337] on span "Appointed carrier" at bounding box center [349, 341] width 84 height 10
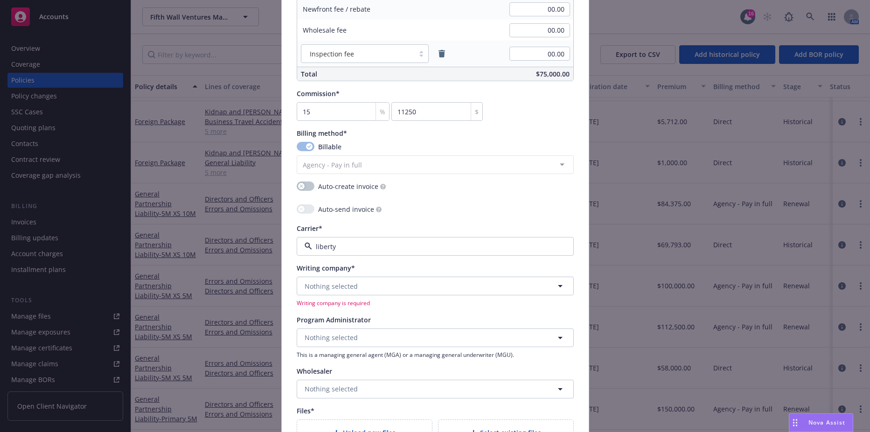
type textarea "x"
click at [362, 280] on button "Nothing selected" at bounding box center [435, 286] width 277 height 19
type input "l"
type input "e"
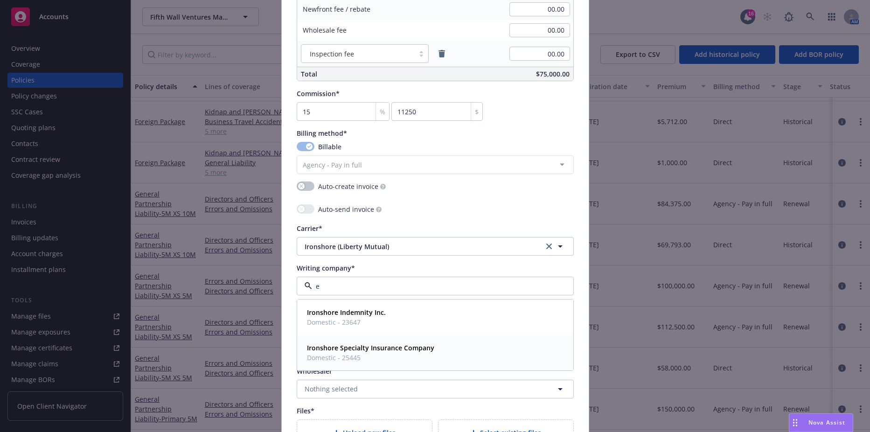
click at [354, 352] on strong "Ironshore Specialty Insurance Company" at bounding box center [370, 347] width 127 height 9
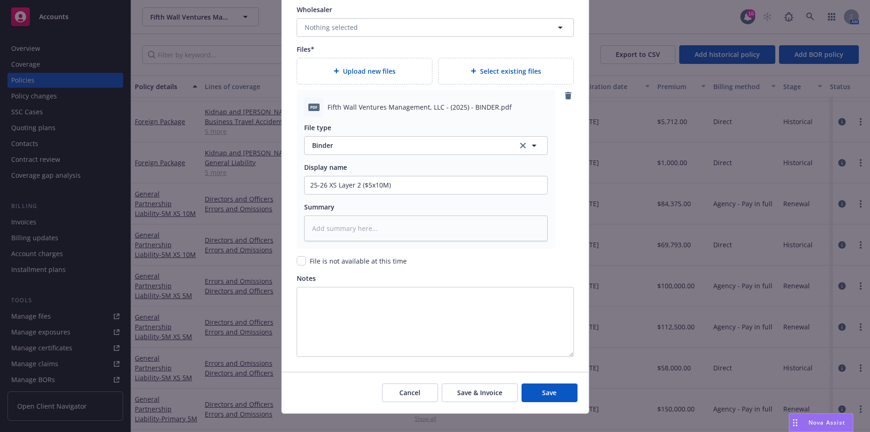
scroll to position [1057, 0]
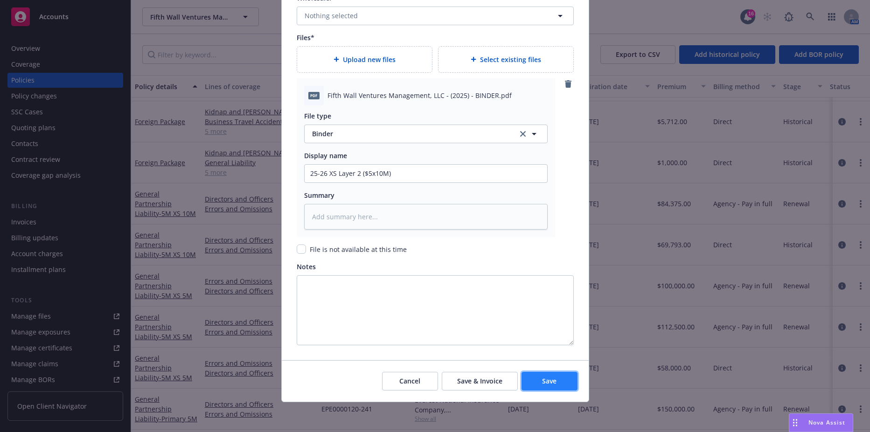
click at [542, 381] on span "Save" at bounding box center [549, 380] width 14 height 9
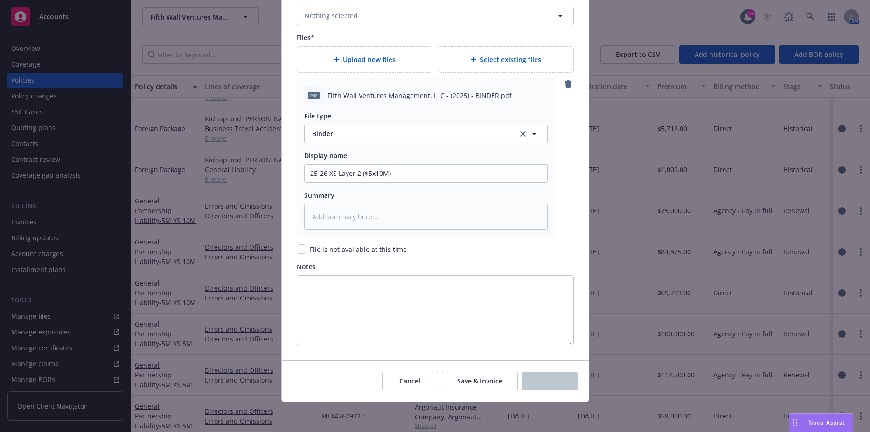
scroll to position [250, 0]
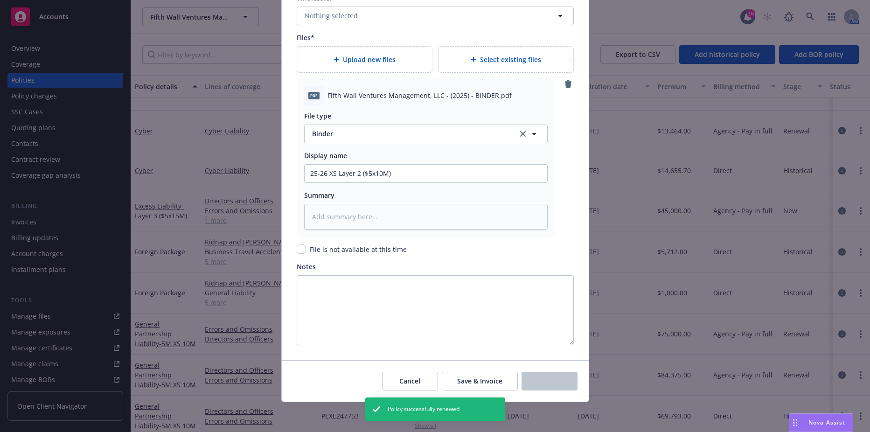
type textarea "x"
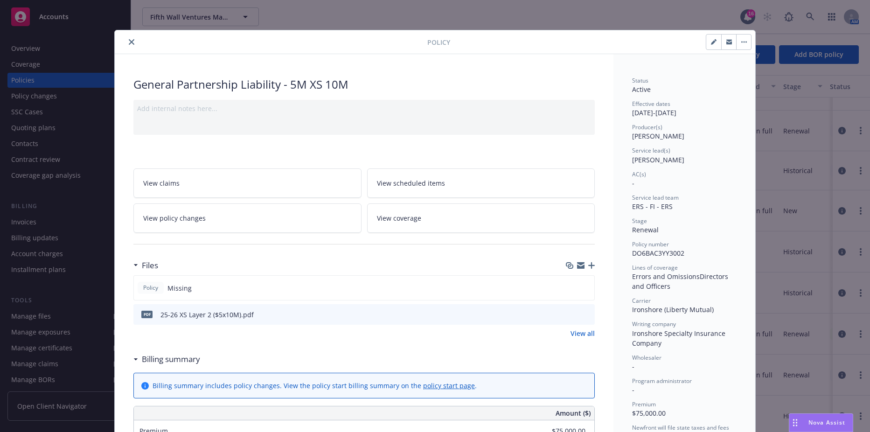
click at [134, 40] on div at bounding box center [272, 41] width 309 height 11
click at [131, 42] on icon "close" at bounding box center [132, 42] width 6 height 6
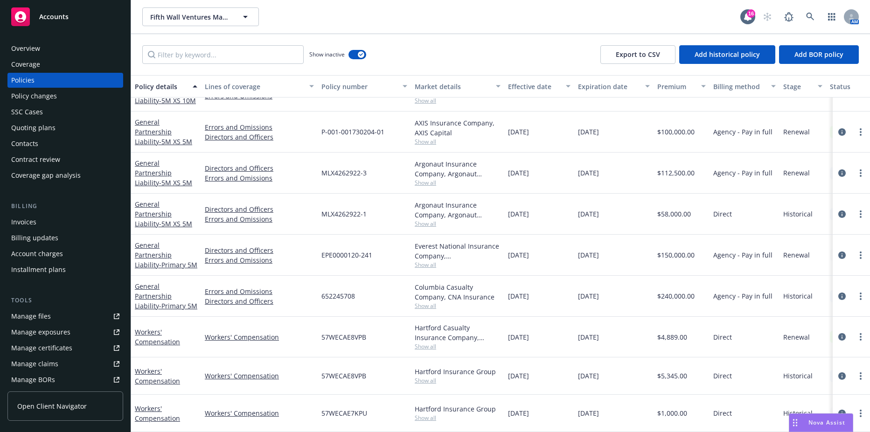
scroll to position [555, 0]
click at [354, 55] on button "button" at bounding box center [357, 54] width 18 height 9
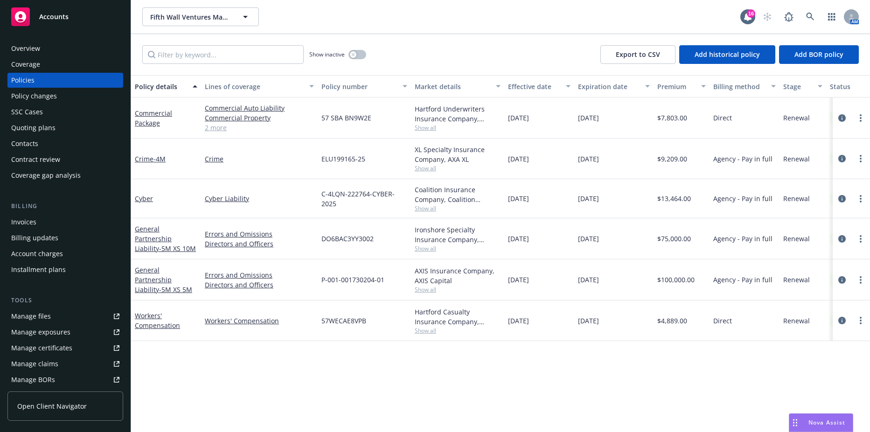
click at [452, 50] on div "Show inactive Export to CSV Add historical policy Add BOR policy" at bounding box center [500, 54] width 739 height 41
click at [352, 53] on icon "button" at bounding box center [352, 54] width 3 height 3
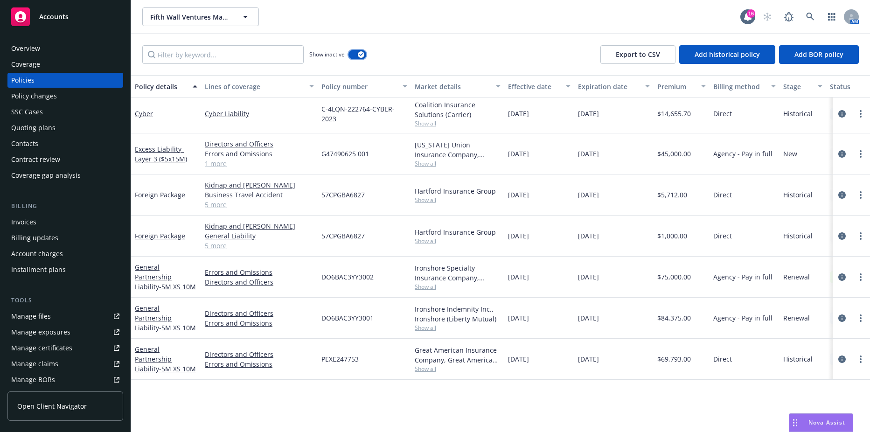
scroll to position [135, 0]
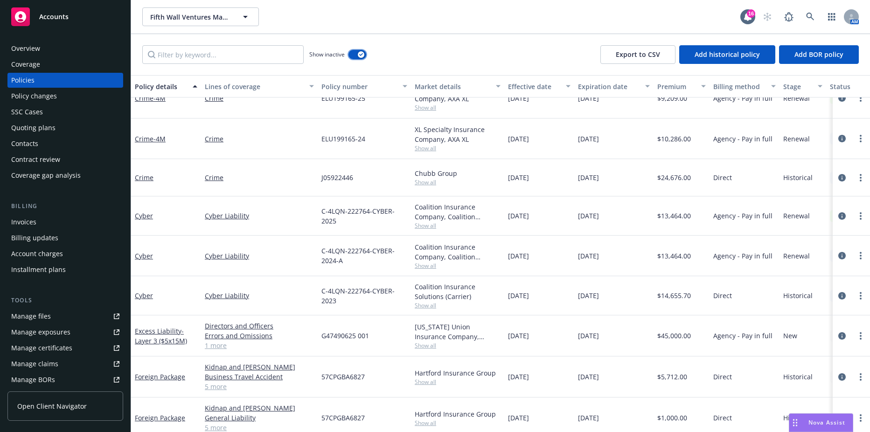
click at [361, 54] on icon "button" at bounding box center [361, 54] width 4 height 3
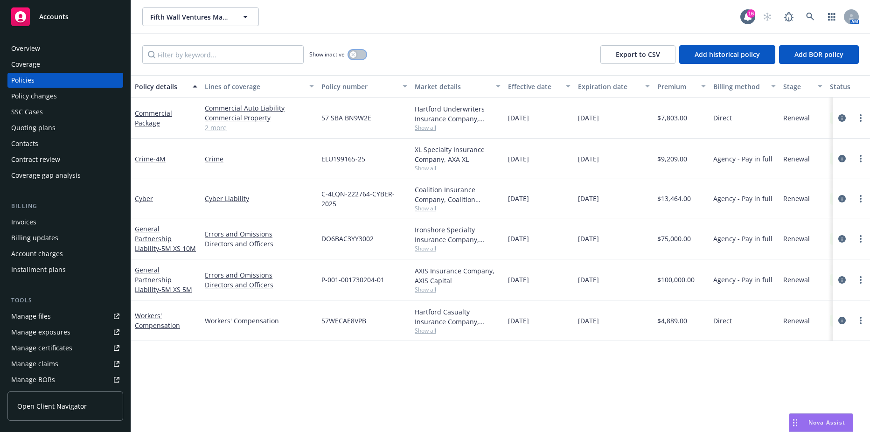
click at [361, 54] on button "button" at bounding box center [357, 54] width 18 height 9
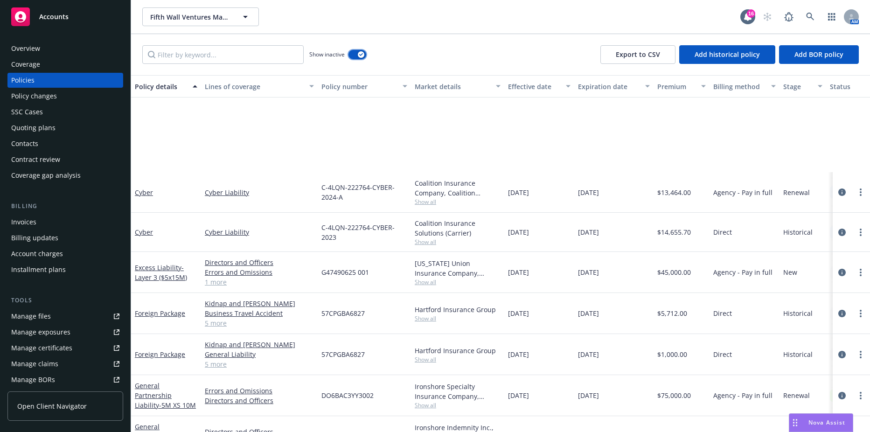
scroll to position [326, 0]
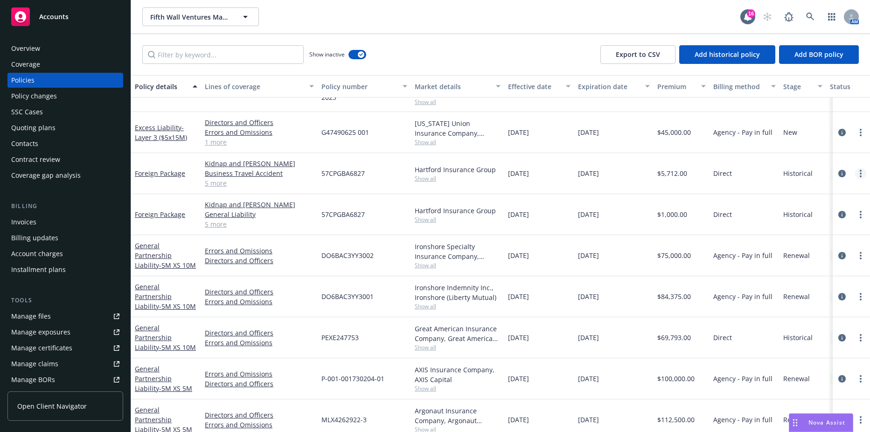
click at [855, 173] on link "more" at bounding box center [860, 173] width 11 height 11
click at [804, 215] on link "Renew with incumbent" at bounding box center [804, 211] width 110 height 19
select select "12"
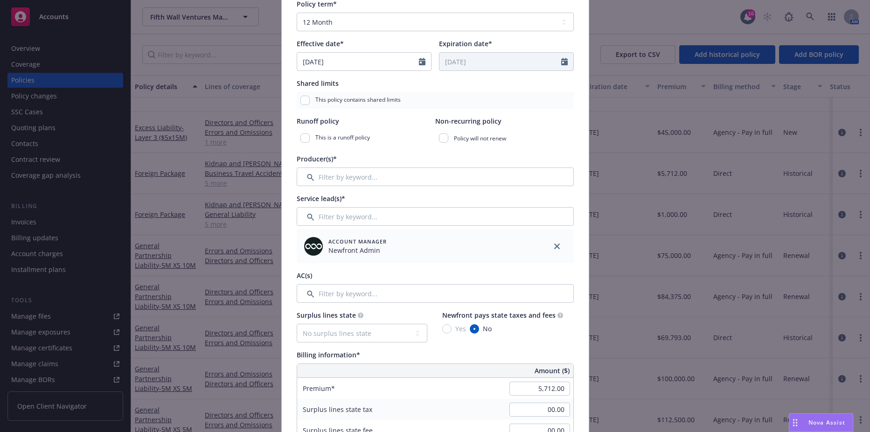
scroll to position [233, 0]
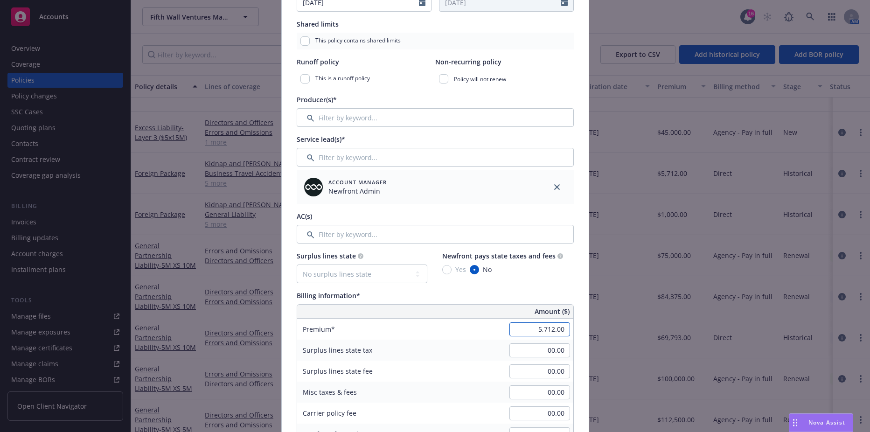
click at [532, 324] on input "5,712.00" at bounding box center [539, 329] width 61 height 14
type input "7,104.00"
click at [535, 358] on div "00.00" at bounding box center [539, 350] width 67 height 21
click at [538, 351] on input "00.00" at bounding box center [539, 350] width 61 height 14
click at [513, 281] on div "Surplus lines state No surplus lines state [US_STATE] [US_STATE] [US_STATE] [US…" at bounding box center [435, 267] width 277 height 32
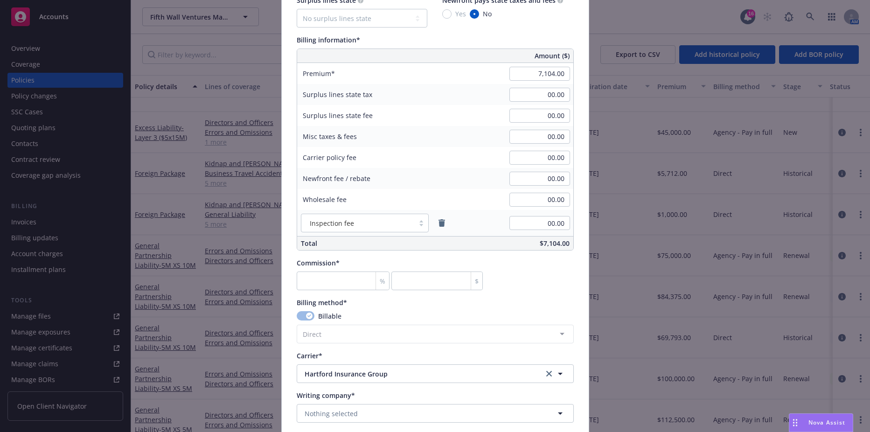
scroll to position [560, 0]
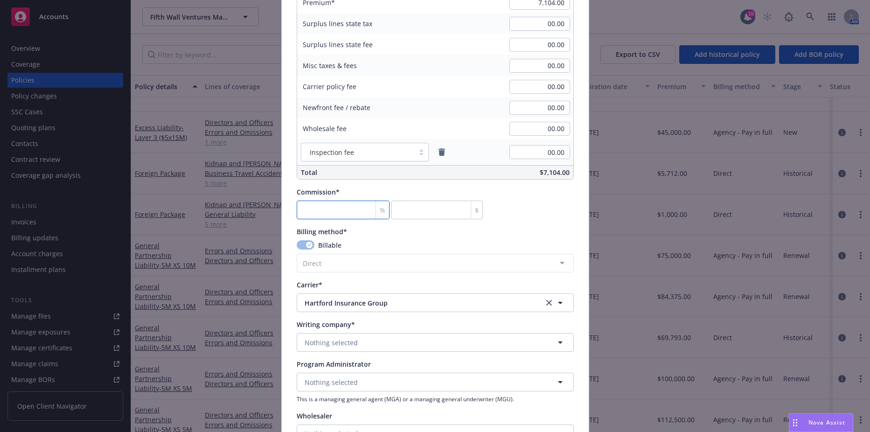
click at [341, 217] on input "number" at bounding box center [343, 210] width 93 height 19
type input "1"
type input "71.04"
type input "15"
type input "1065.6"
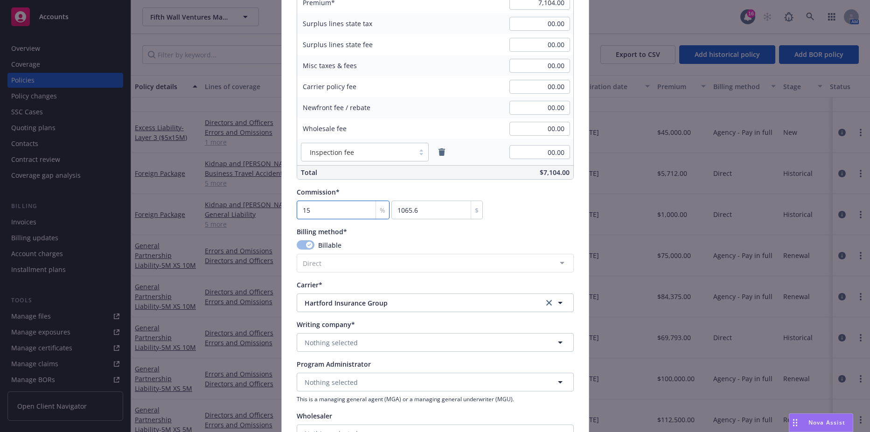
type input "15"
click at [395, 229] on div "Billing method*" at bounding box center [435, 232] width 277 height 10
click at [362, 339] on button "Nothing selected" at bounding box center [435, 342] width 277 height 19
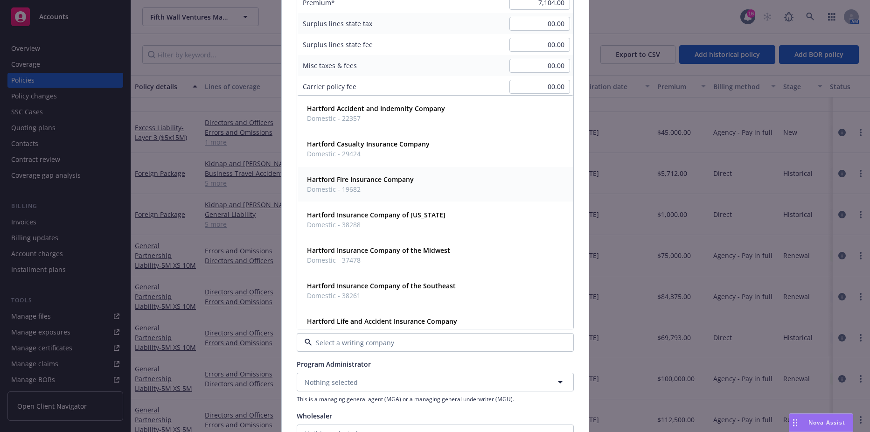
click at [373, 185] on span "Domestic - 19682" at bounding box center [360, 189] width 107 height 10
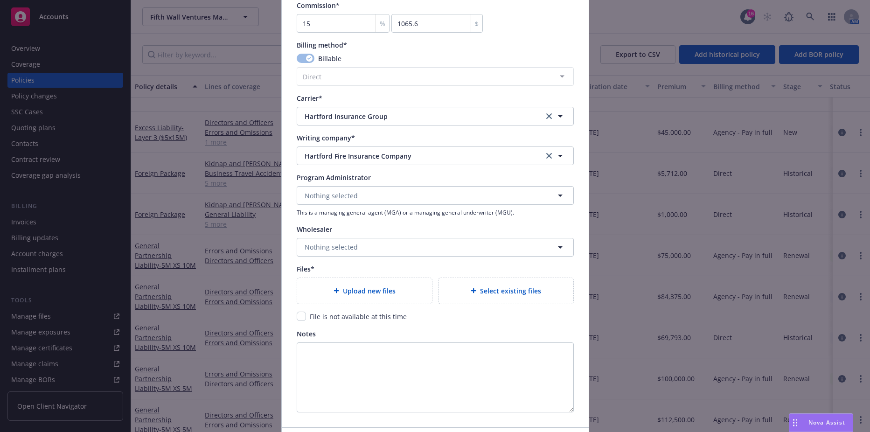
scroll to position [813, 0]
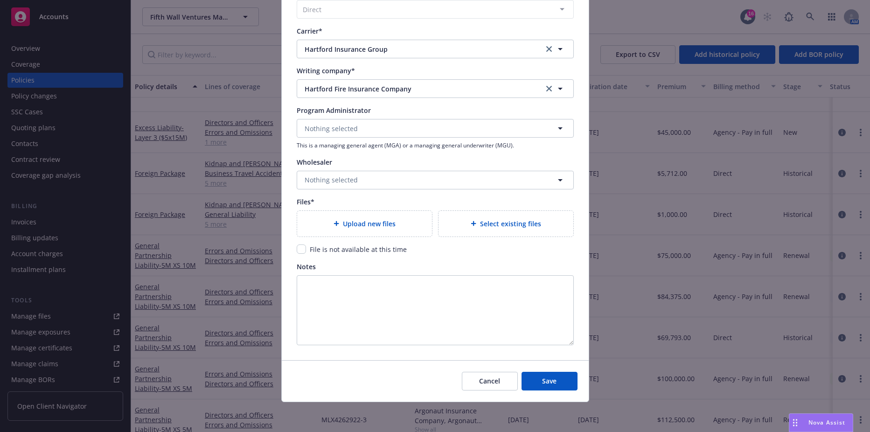
type textarea "x"
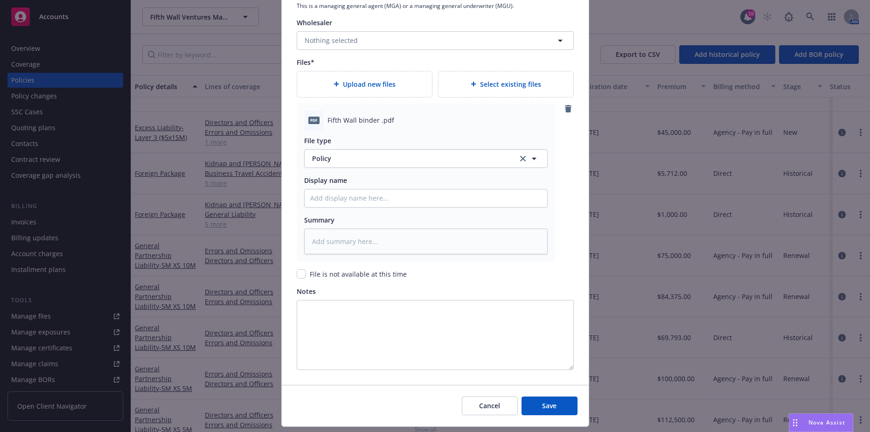
scroll to position [953, 0]
click at [363, 164] on button "Policy" at bounding box center [425, 158] width 243 height 19
type input "binder"
click at [347, 180] on div "Binder" at bounding box center [425, 184] width 231 height 14
click at [346, 197] on input "Policy display name" at bounding box center [426, 198] width 243 height 18
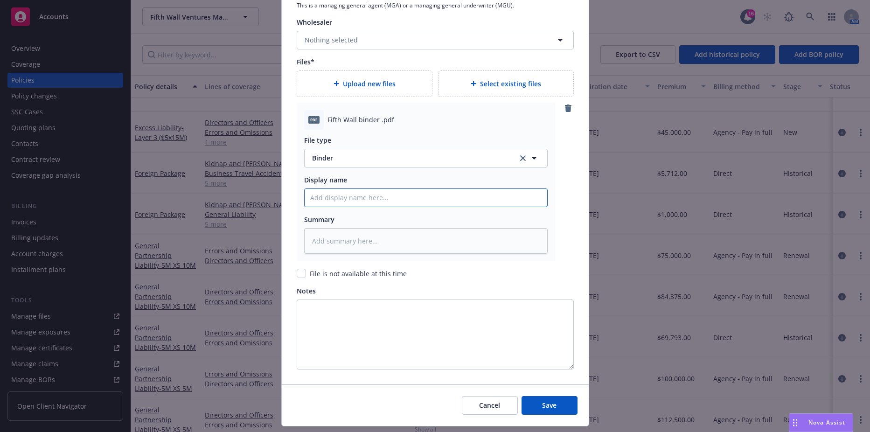
type textarea "x"
type input "2"
type textarea "x"
type input "25"
type textarea "x"
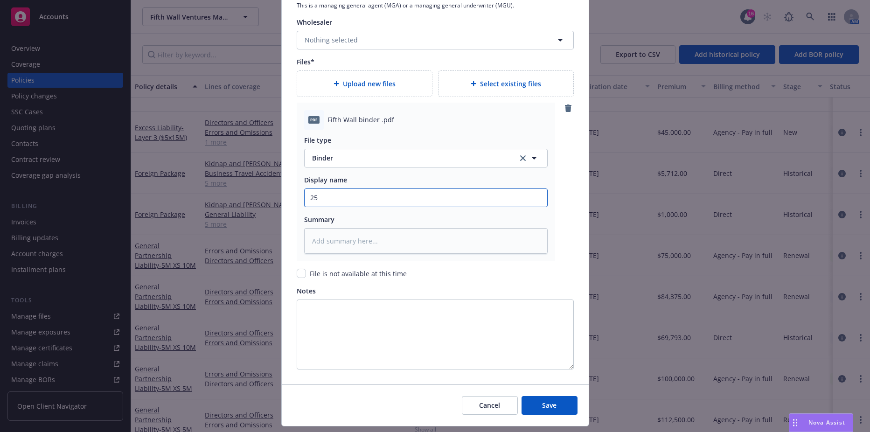
type input "25-"
type textarea "x"
type input "25-2"
type textarea "x"
type input "25-26"
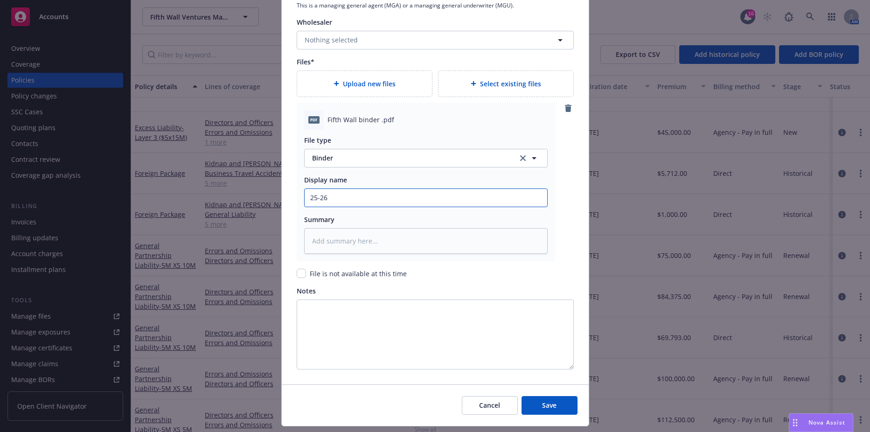
type textarea "x"
type input "25-26"
type textarea "x"
type input "25-26 F"
type textarea "x"
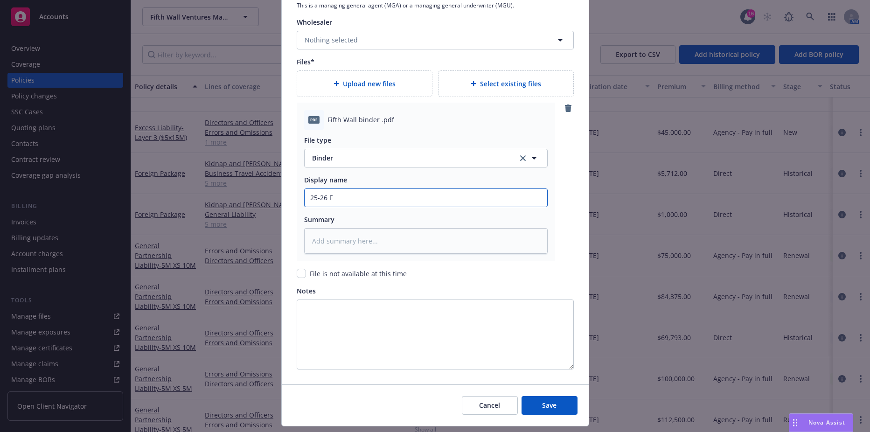
type input "25-26 FP"
type textarea "x"
type input "25-26 FPk"
type textarea "x"
type input "25-26 FPkG"
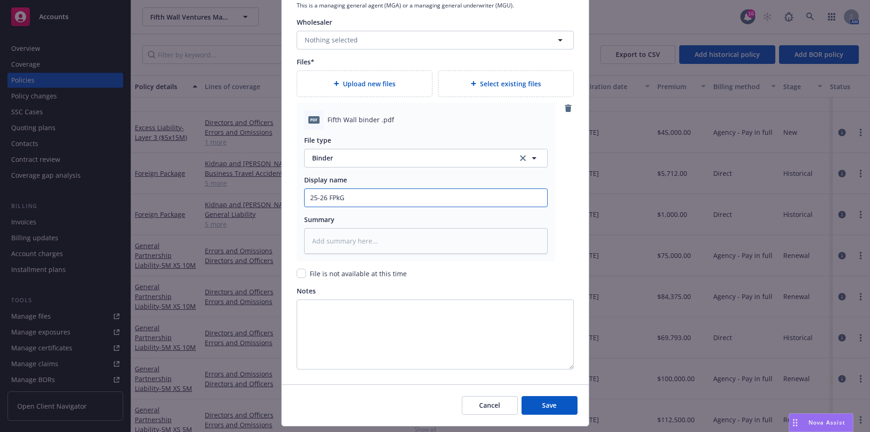
type textarea "x"
type input "25-26 FPkG"
type textarea "x"
type input "25-26 FPkG B"
type textarea "x"
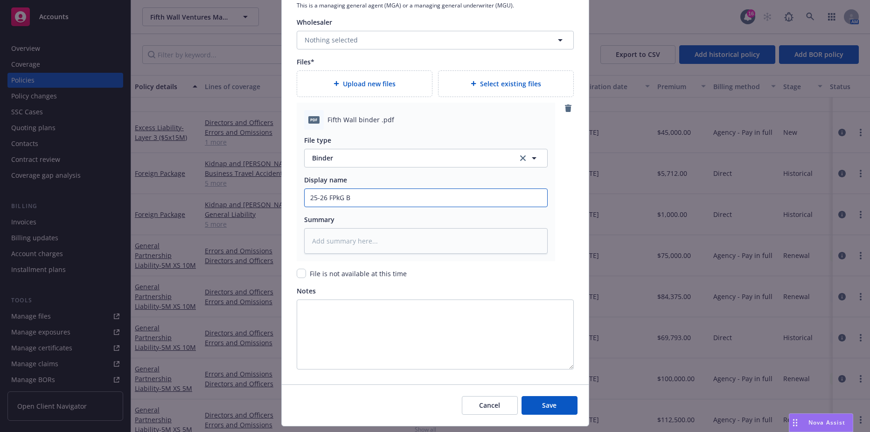
type input "25-26 FPkG"
type textarea "x"
type input "25-26 FPkG"
type textarea "x"
type input "25-26 FPk"
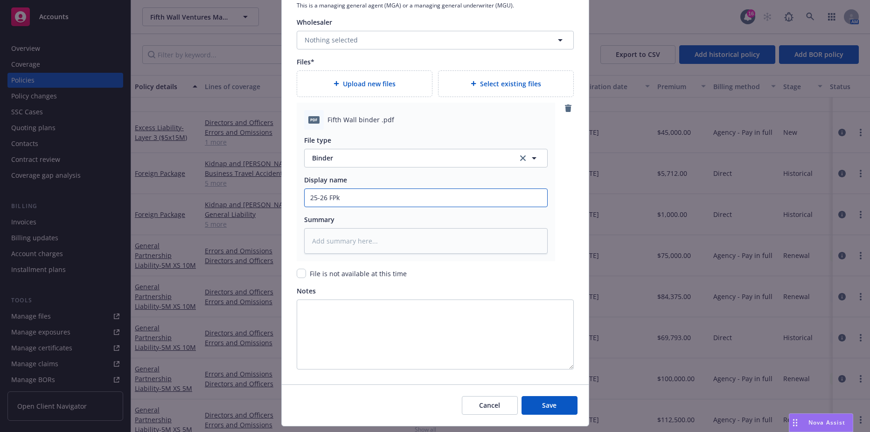
type textarea "x"
type input "25-26 FP"
type textarea "x"
type input "25-26 FPK"
type textarea "x"
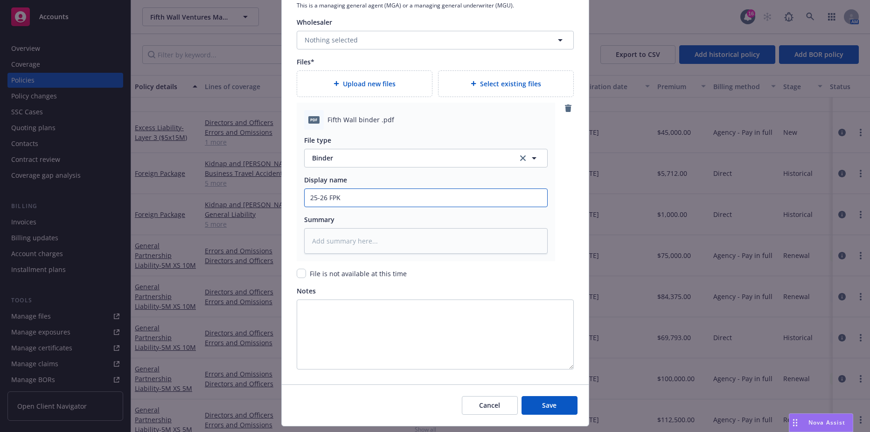
type input "25-26 FPKG"
type textarea "x"
type input "25-26 FPKG"
type textarea "x"
type input "25-26 FPKG B"
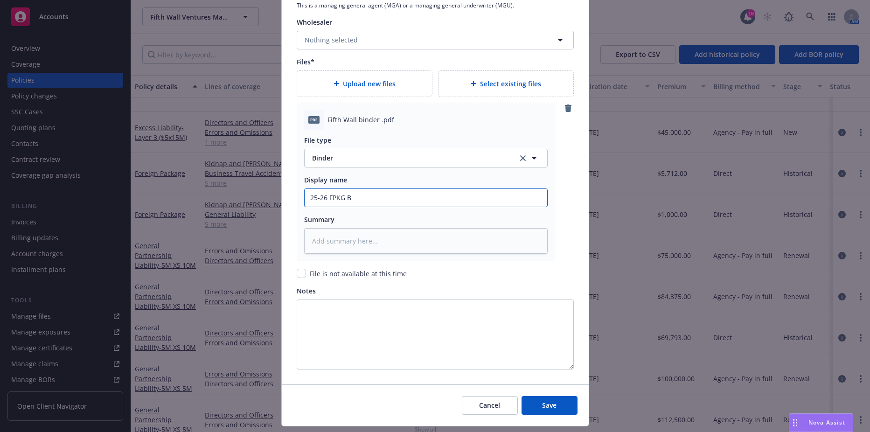
type textarea "x"
type input "25-26 FPKG Bi"
type textarea "x"
type input "25-26 FPKG Bin"
type textarea "x"
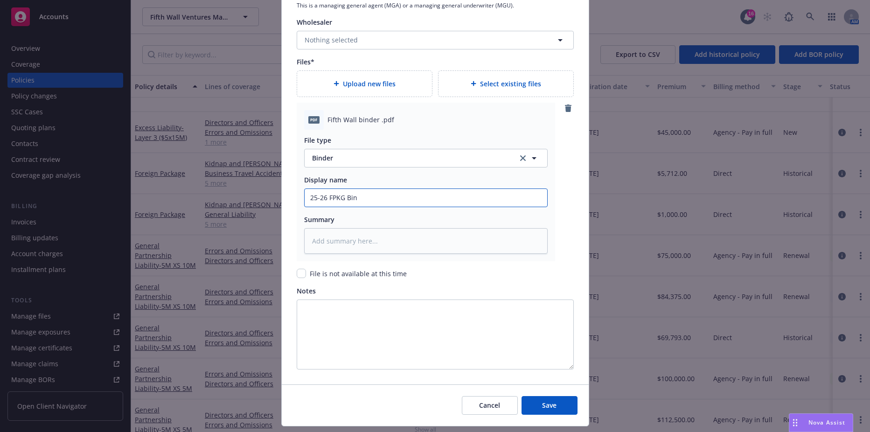
type input "25-26 FPKG Bind"
type textarea "x"
type input "25-26 FPKG Binde"
type textarea "x"
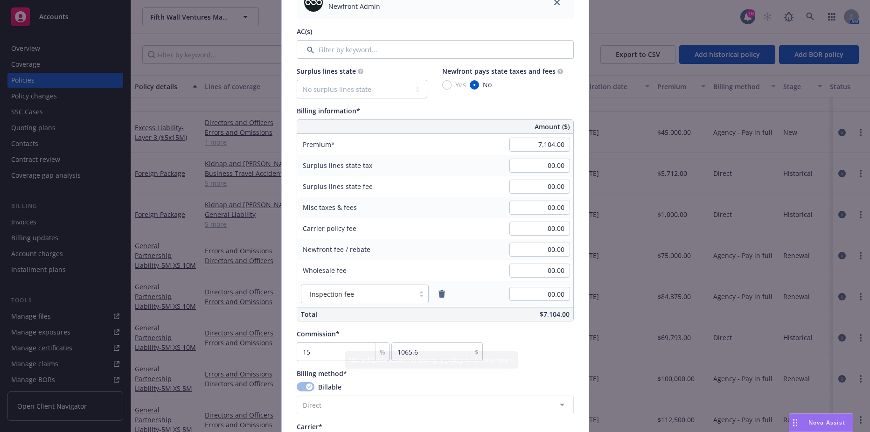
scroll to position [278, 0]
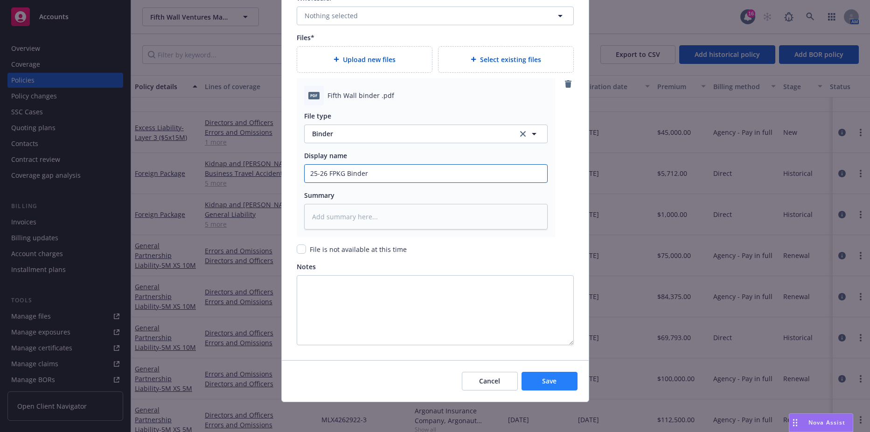
type input "25-26 FPKG Binder"
click at [543, 388] on button "Save" at bounding box center [549, 381] width 56 height 19
type textarea "x"
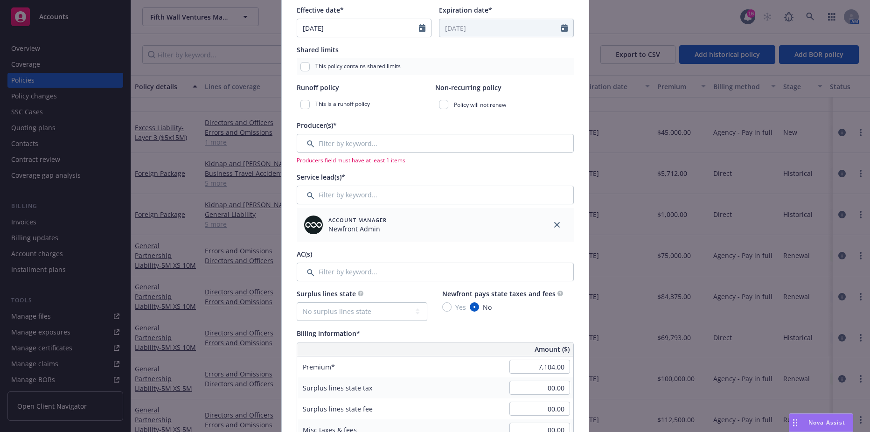
scroll to position [103, 0]
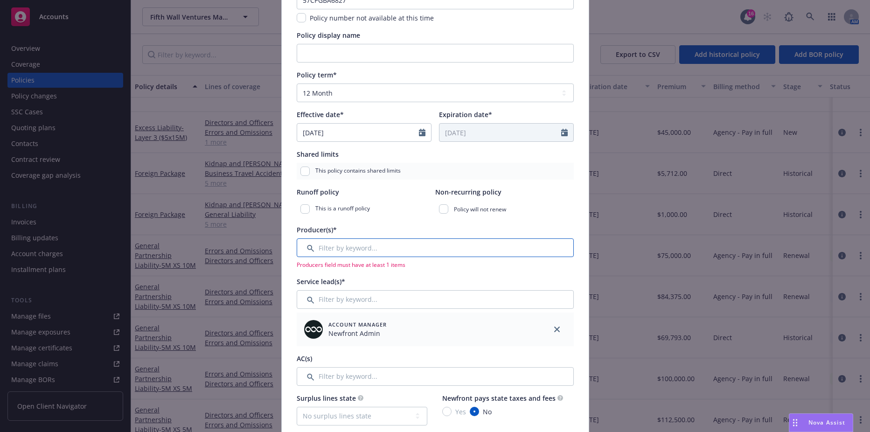
click at [394, 245] on input "Filter by keyword..." at bounding box center [435, 247] width 277 height 19
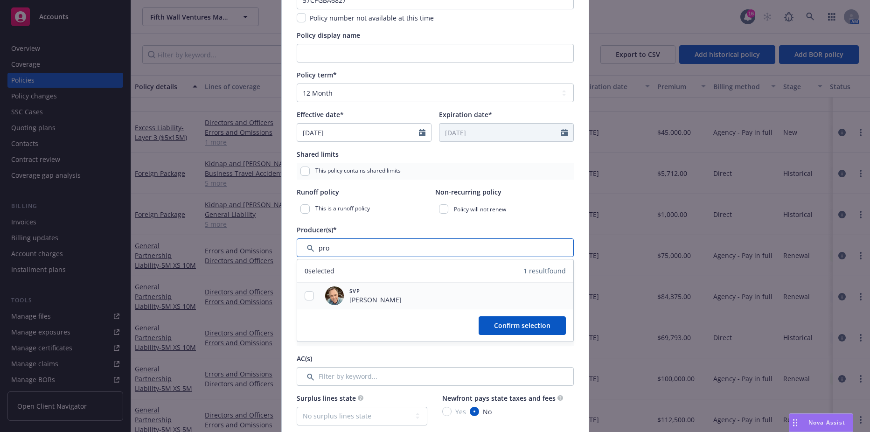
type input "pro"
click at [305, 295] on input "checkbox" at bounding box center [309, 295] width 9 height 9
checkbox input "true"
click at [506, 321] on span "Confirm selection" at bounding box center [522, 325] width 56 height 9
type textarea "x"
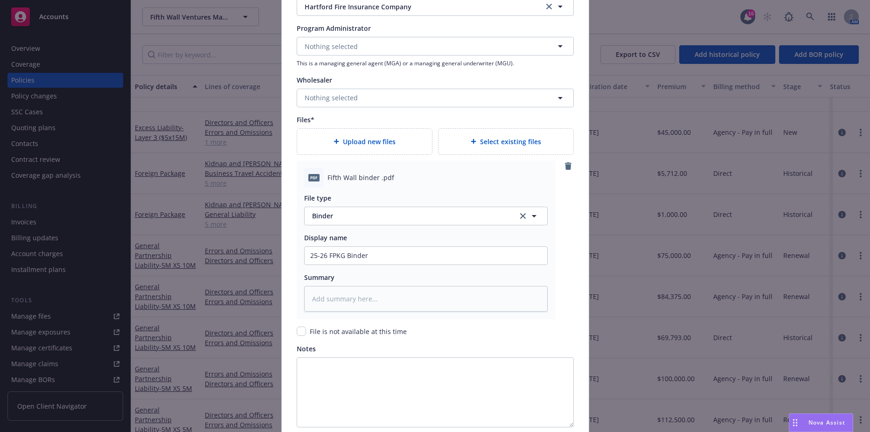
scroll to position [1015, 0]
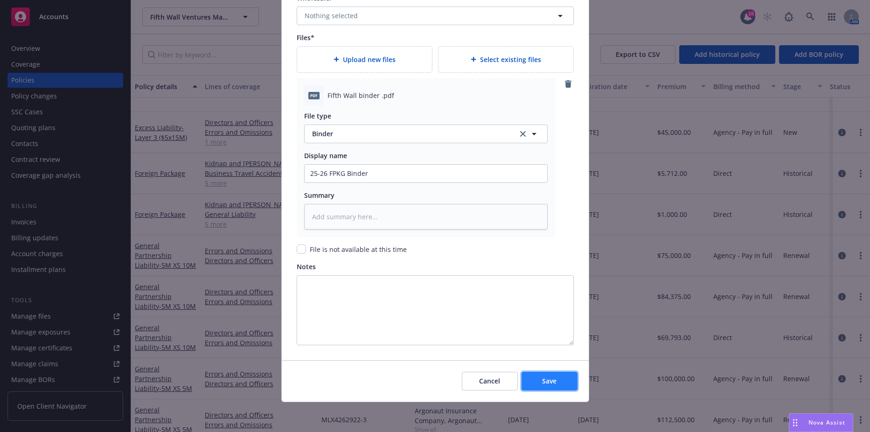
click at [546, 372] on button "Save" at bounding box center [549, 381] width 56 height 19
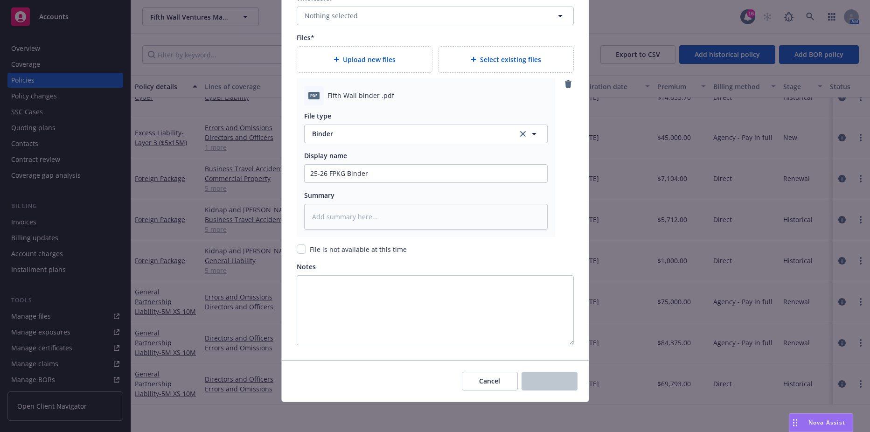
scroll to position [205, 0]
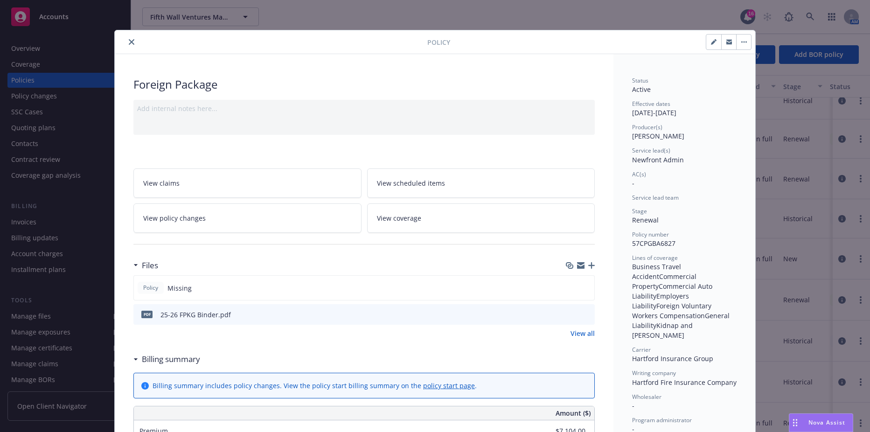
click at [588, 264] on icon "button" at bounding box center [591, 265] width 7 height 7
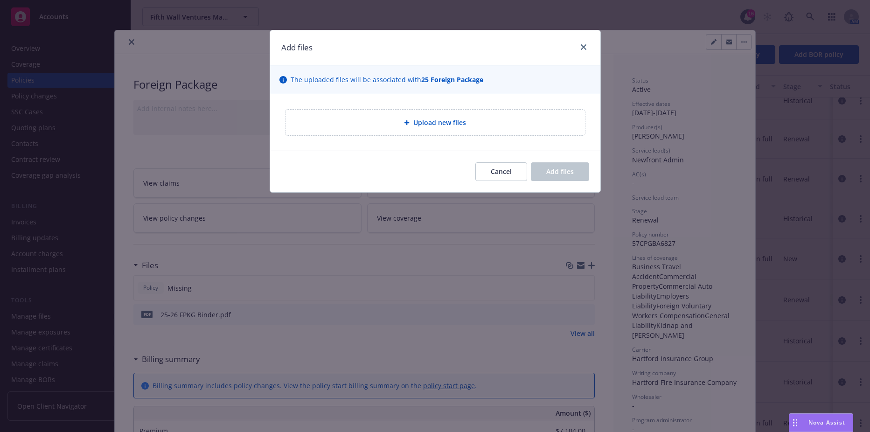
type textarea "x"
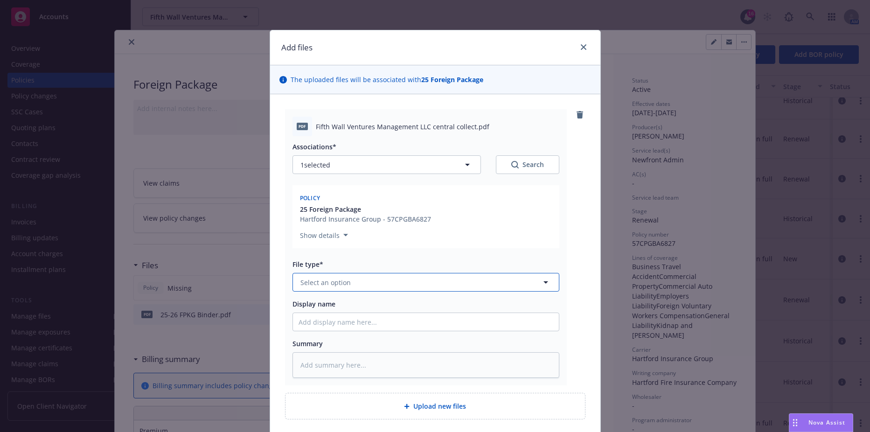
click at [377, 283] on button "Select an option" at bounding box center [425, 282] width 267 height 19
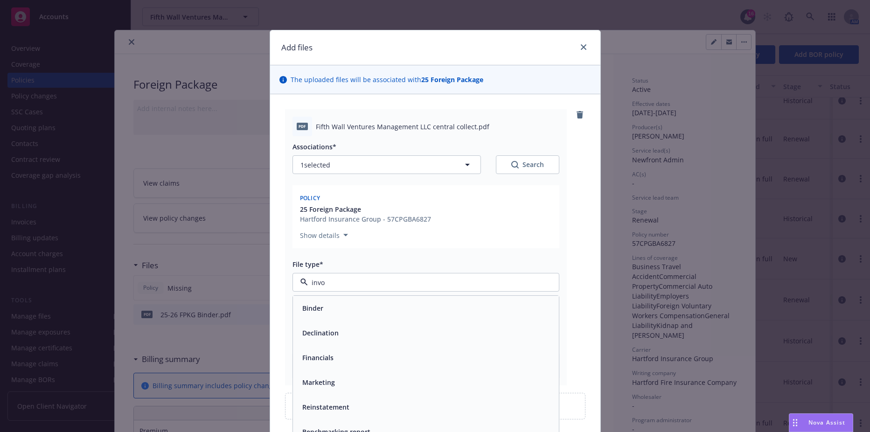
type input "invoi"
click at [347, 325] on div "Invoice - Third Party" at bounding box center [426, 332] width 266 height 25
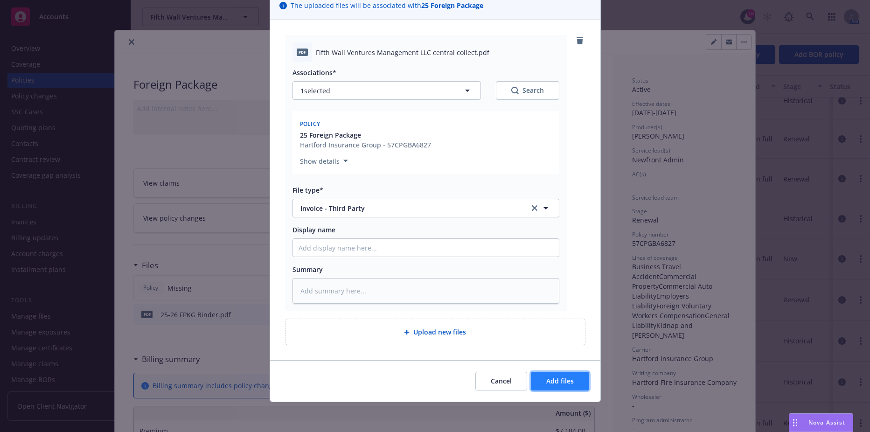
click at [548, 376] on button "Add files" at bounding box center [560, 381] width 58 height 19
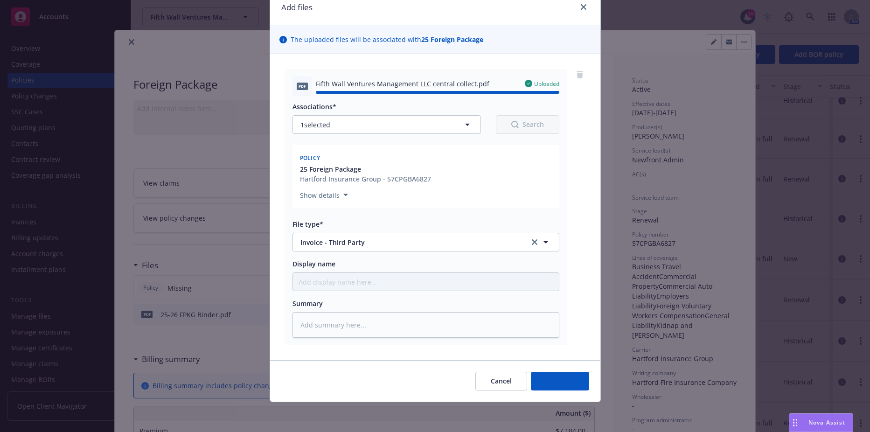
type textarea "x"
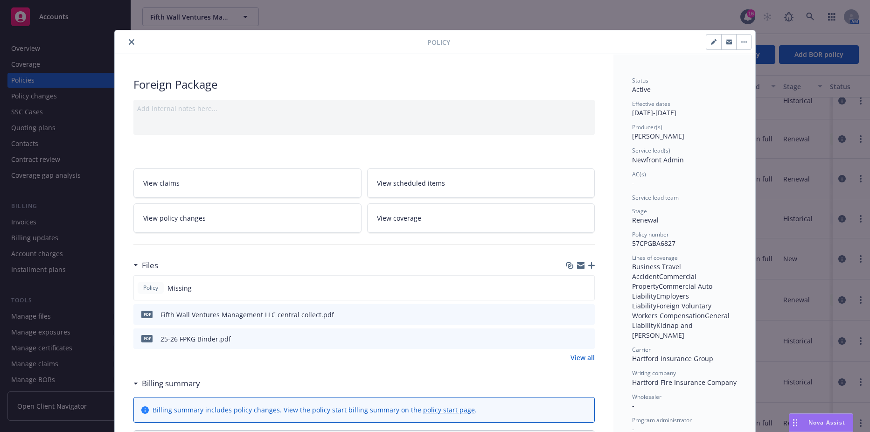
click at [130, 43] on icon "close" at bounding box center [132, 42] width 6 height 6
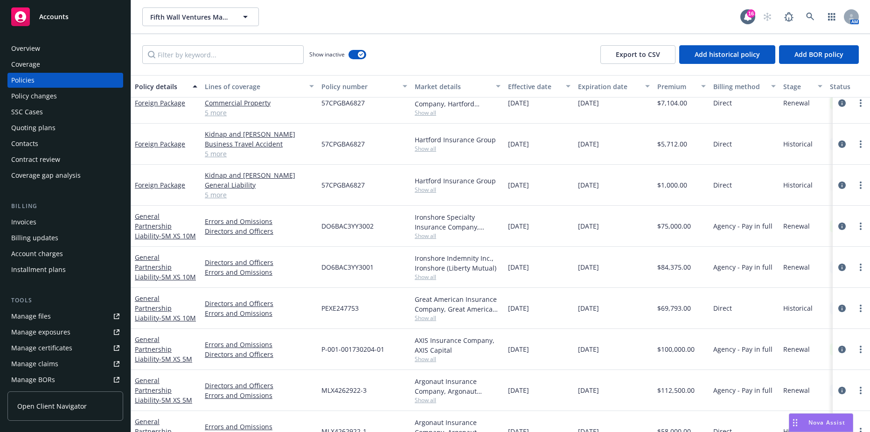
scroll to position [568, 0]
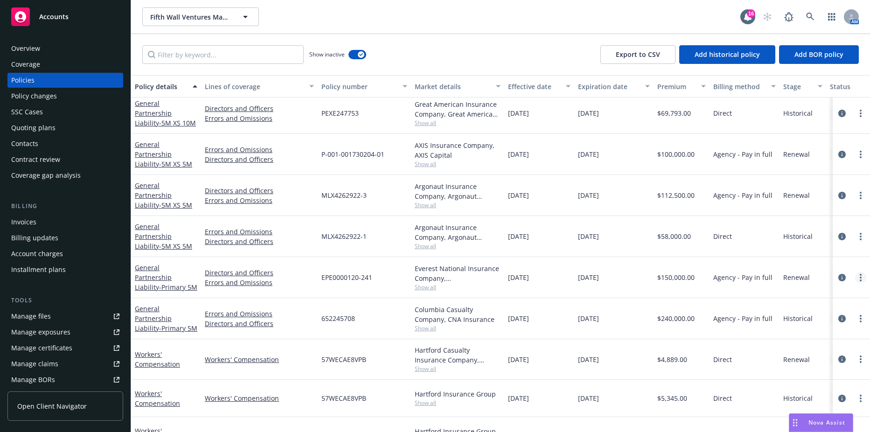
click at [860, 277] on circle "more" at bounding box center [861, 278] width 2 height 2
click at [804, 310] on link "Renew with incumbent" at bounding box center [804, 310] width 110 height 19
select select "12"
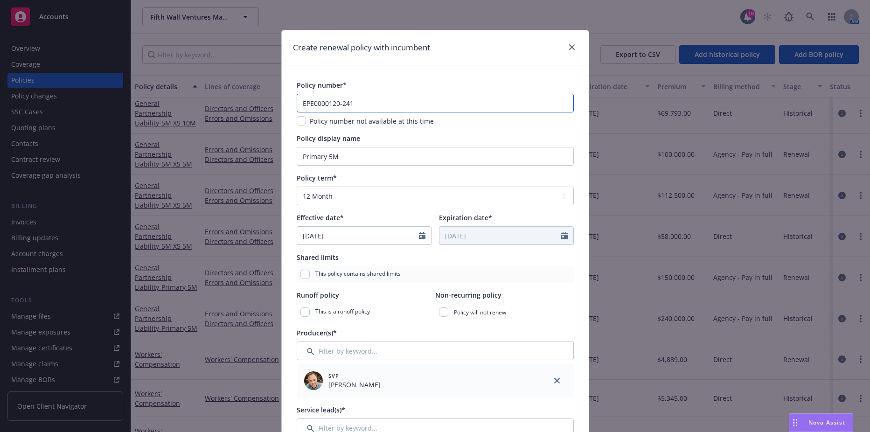
click at [345, 105] on input "EPE0000120-241" at bounding box center [435, 103] width 277 height 19
type input "EPE0000120-251"
click at [401, 123] on span "Policy number not available at this time" at bounding box center [372, 121] width 124 height 9
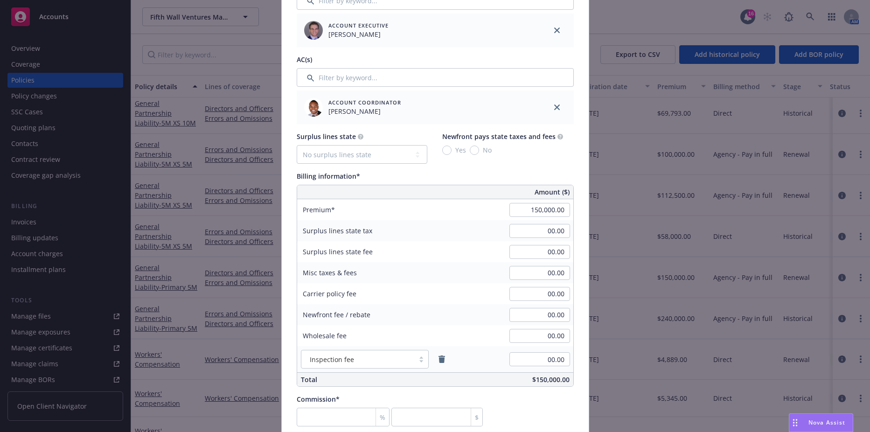
scroll to position [466, 0]
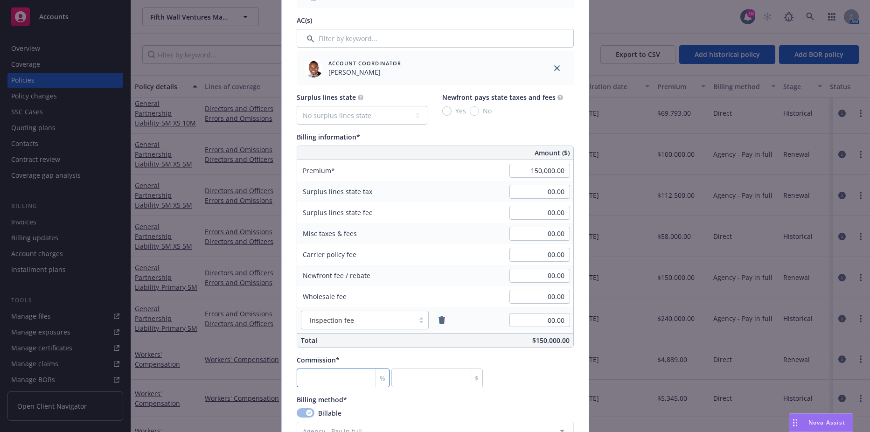
click at [321, 372] on input "number" at bounding box center [343, 377] width 93 height 19
type input "1"
type input "1500"
type input "15"
type input "22500"
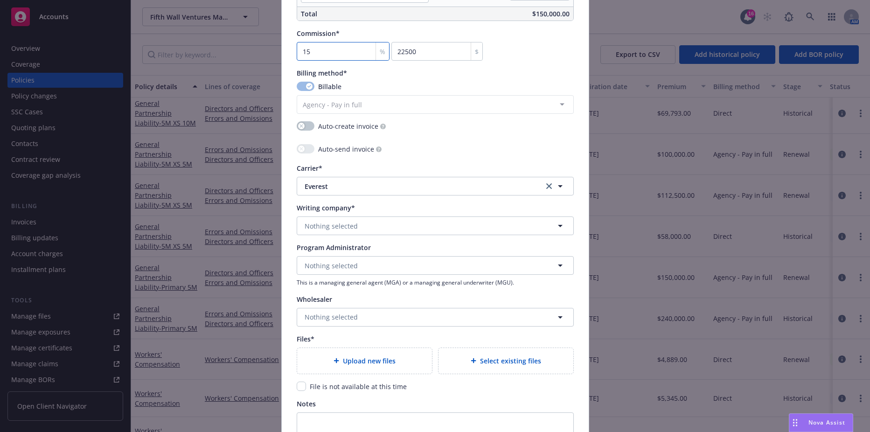
scroll to position [886, 0]
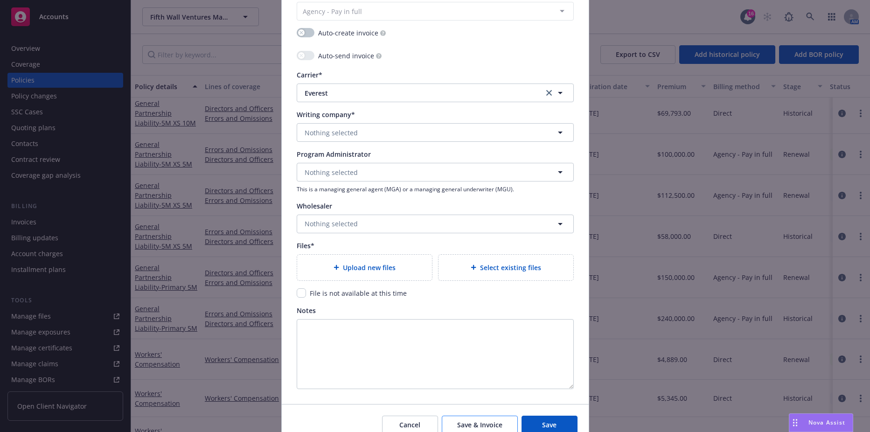
type input "15"
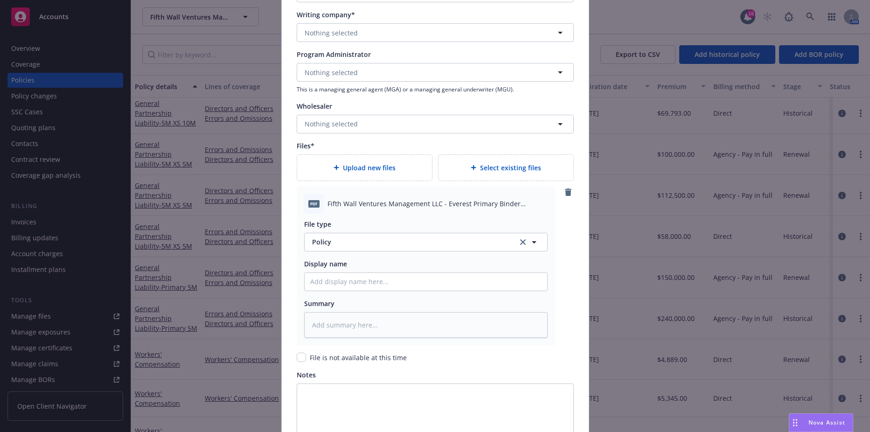
scroll to position [933, 0]
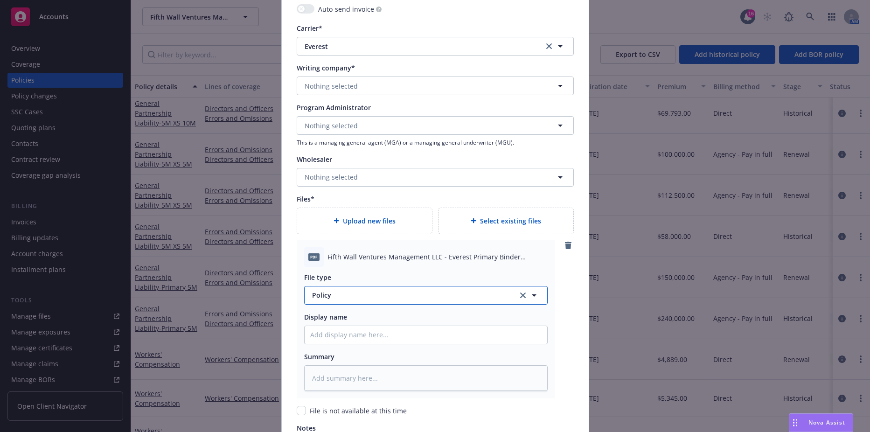
type textarea "x"
click at [368, 296] on span "Policy" at bounding box center [409, 295] width 195 height 10
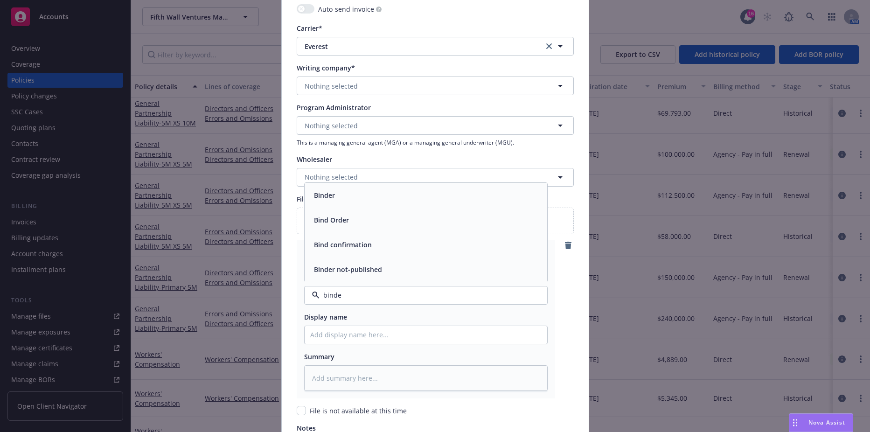
type input "binder"
click at [342, 243] on div "Binder" at bounding box center [425, 245] width 231 height 14
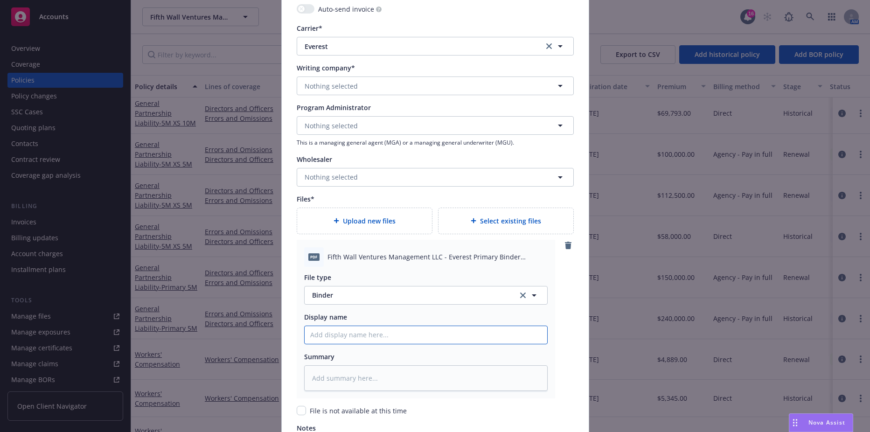
click at [359, 330] on input "Policy display name" at bounding box center [426, 335] width 243 height 18
type textarea "x"
type input "2"
type textarea "x"
type input "20"
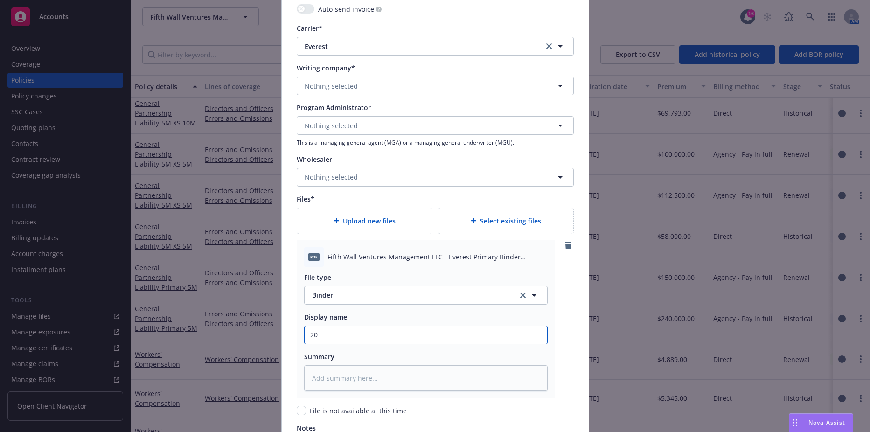
type textarea "x"
type input "202"
type textarea "x"
type input "2025"
type textarea "x"
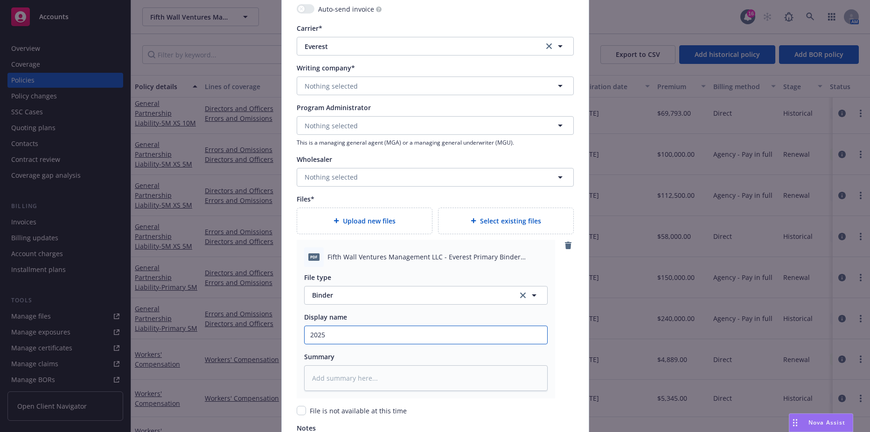
type input "2025"
type textarea "x"
type input "2025 G"
type textarea "x"
type input "2025 GP"
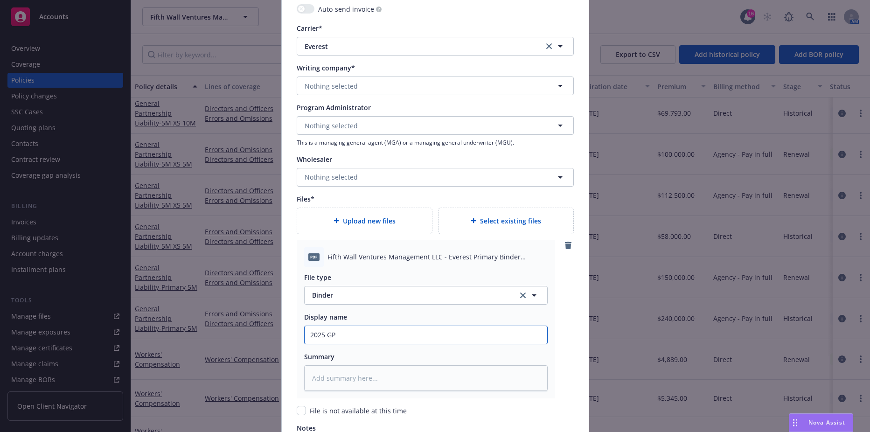
type textarea "x"
type input "2025 GPL"
type textarea "x"
type input "2025 GPL B"
type textarea "x"
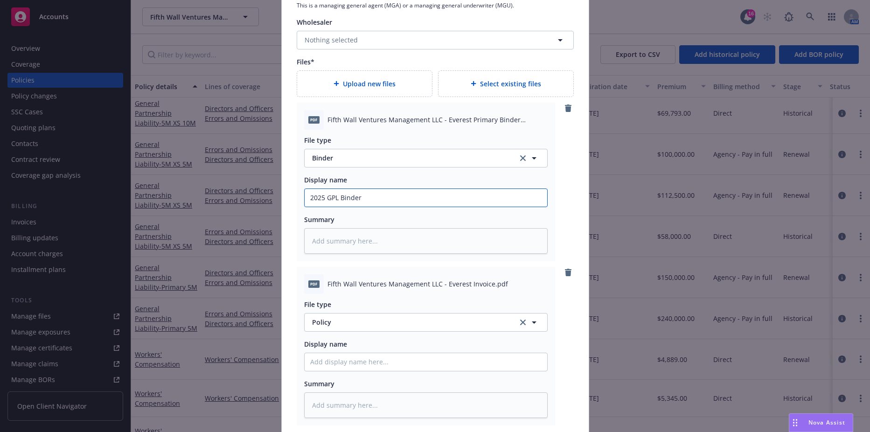
scroll to position [1119, 0]
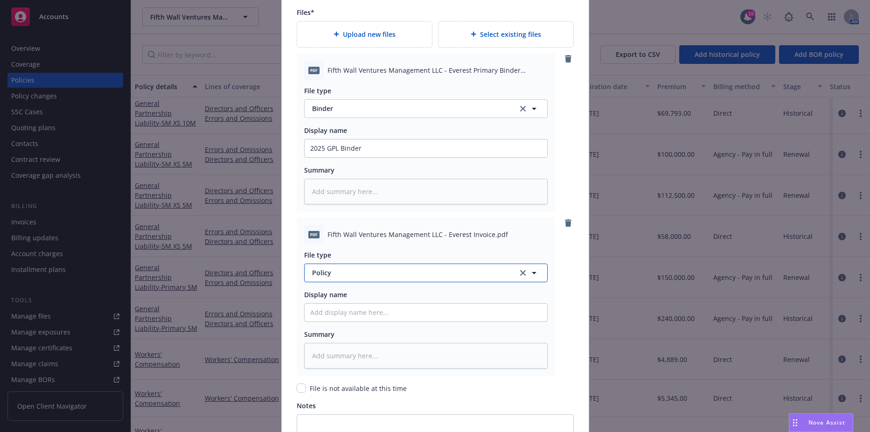
click at [358, 281] on button "Policy" at bounding box center [425, 272] width 243 height 19
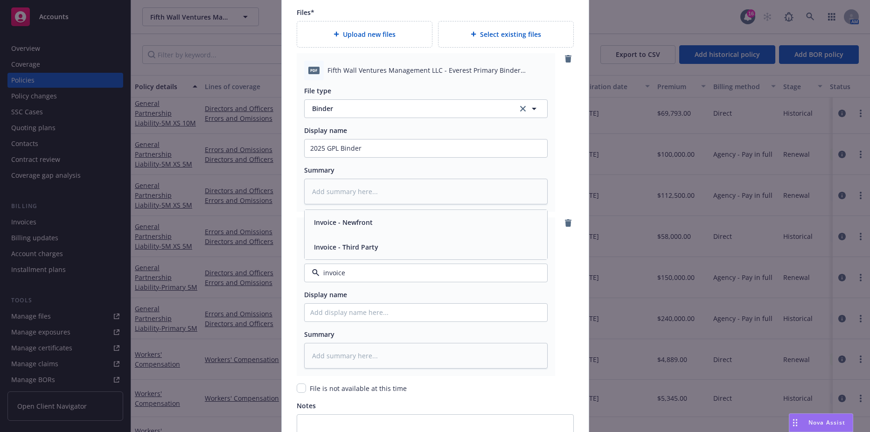
click at [368, 251] on span "Invoice - Third Party" at bounding box center [346, 247] width 64 height 10
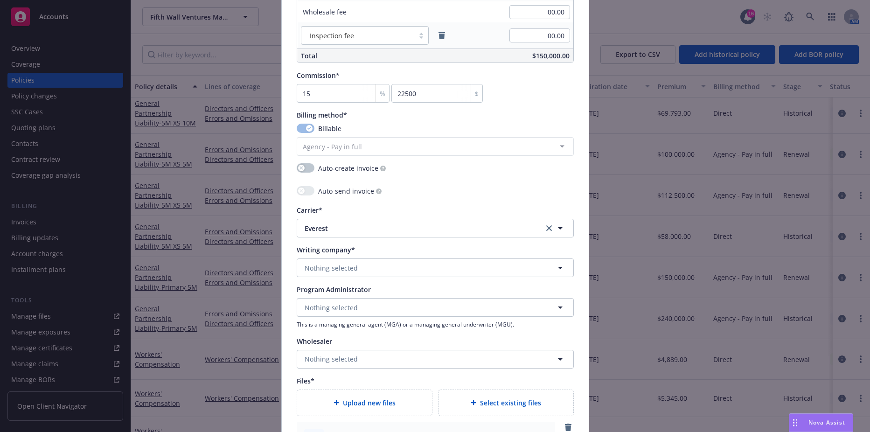
scroll to position [700, 0]
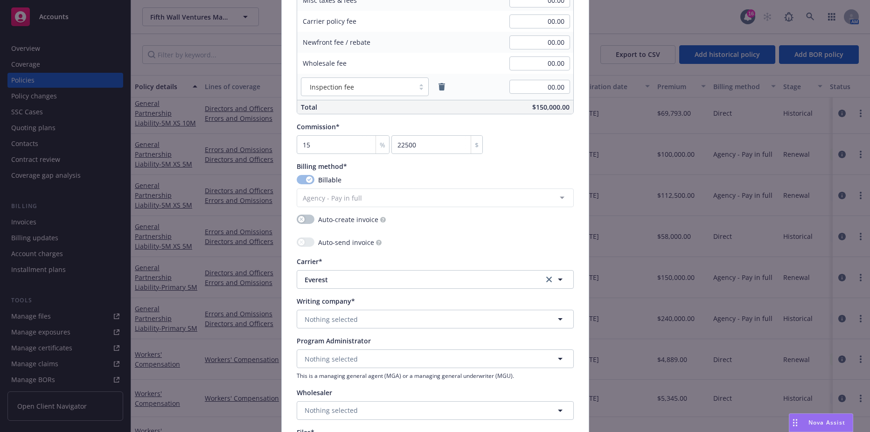
click at [363, 329] on div "Policy number* EPE0000120-251 Policy number not available at this time Policy d…" at bounding box center [435, 142] width 277 height 1523
click at [364, 314] on button "Nothing selected" at bounding box center [435, 319] width 277 height 19
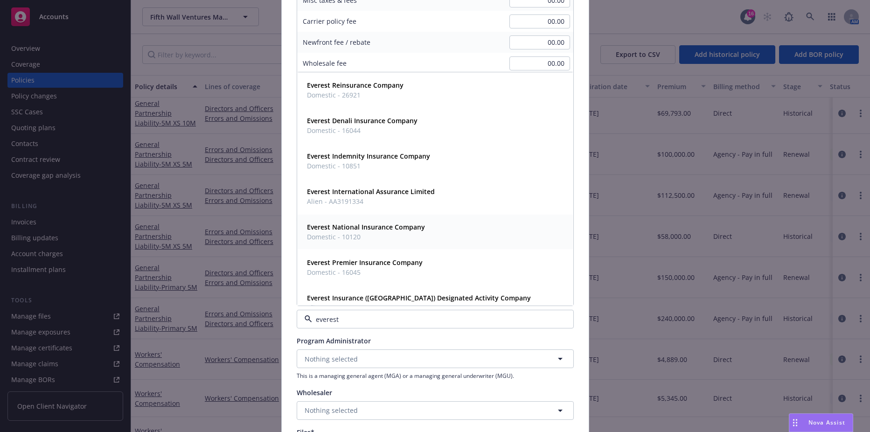
click at [352, 234] on span "Domestic - 10120" at bounding box center [366, 237] width 118 height 10
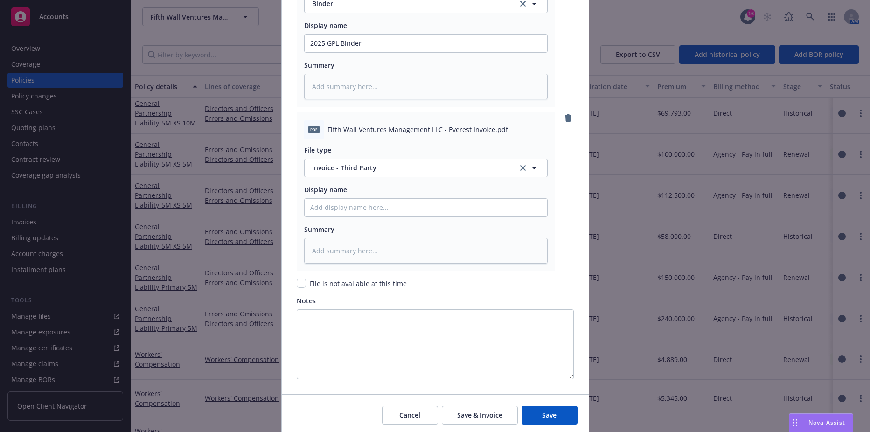
scroll to position [1258, 0]
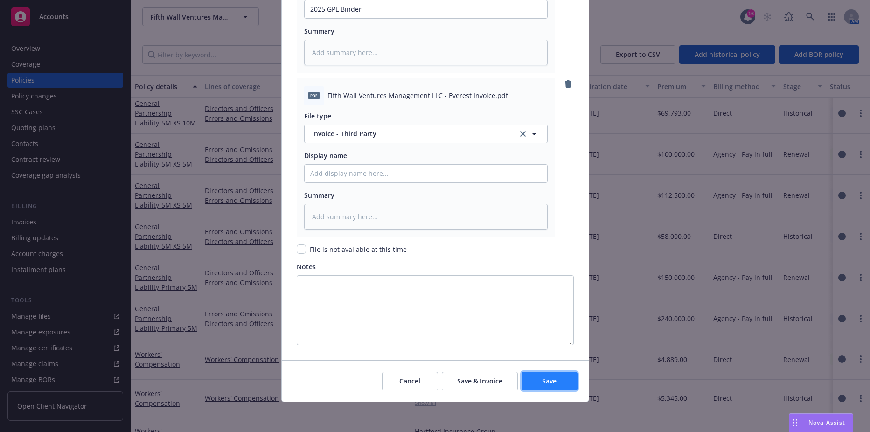
click at [543, 384] on span "Save" at bounding box center [549, 380] width 14 height 9
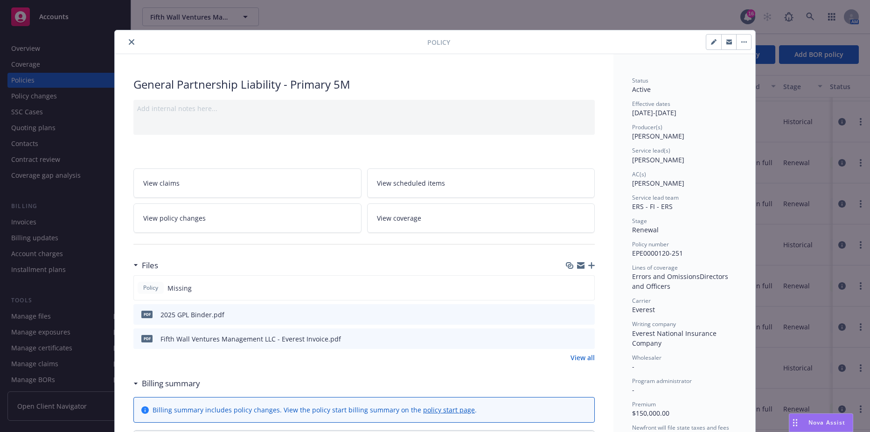
click at [128, 38] on button "close" at bounding box center [131, 41] width 11 height 11
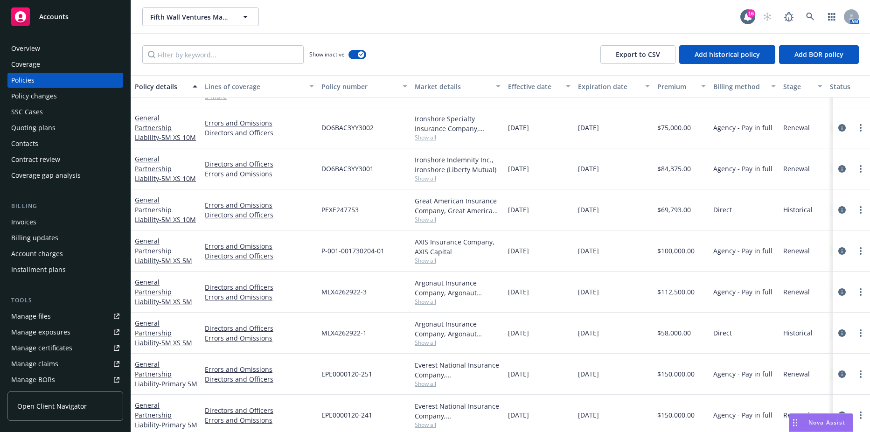
scroll to position [475, 0]
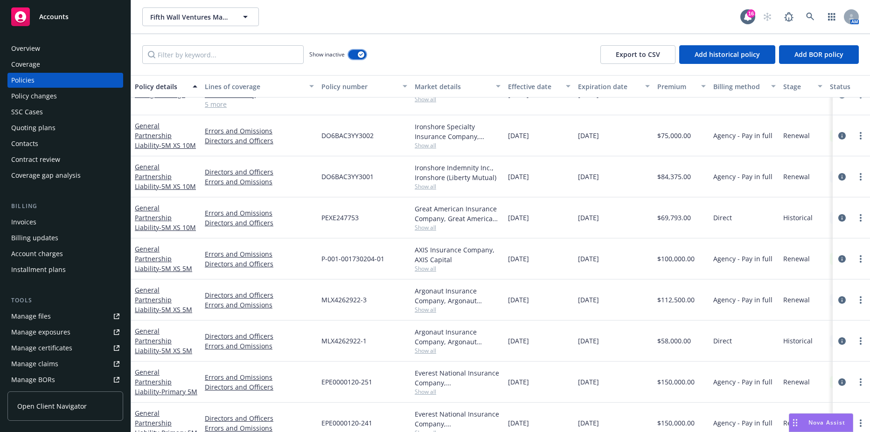
click at [355, 56] on button "button" at bounding box center [357, 54] width 18 height 9
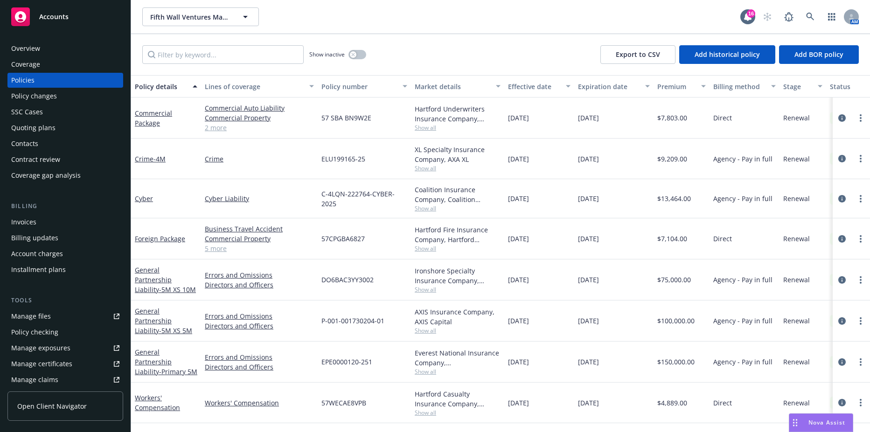
click at [168, 90] on div "Policy details" at bounding box center [161, 87] width 52 height 10
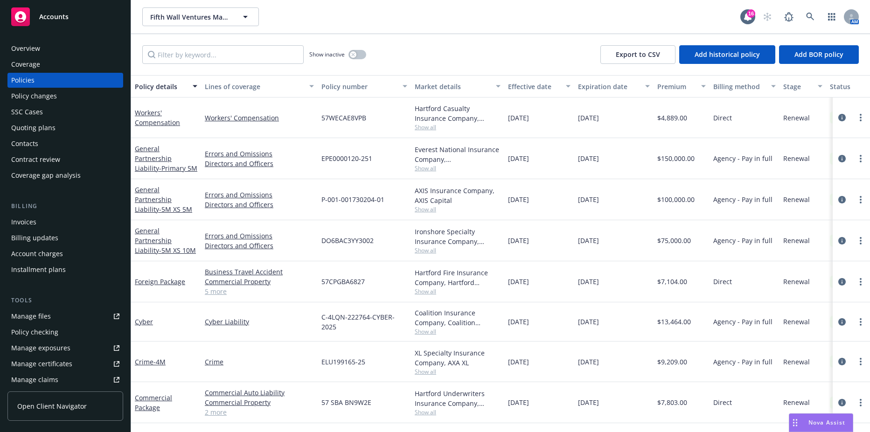
click at [168, 90] on div "Policy details" at bounding box center [161, 87] width 52 height 10
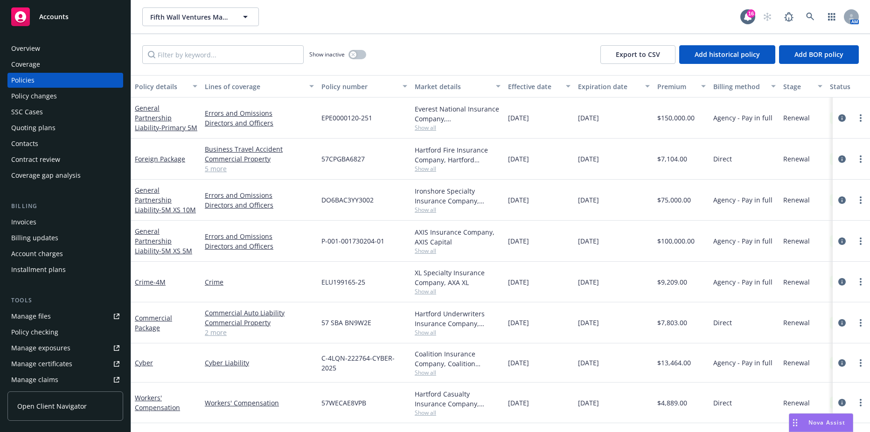
click at [168, 90] on div "Policy details" at bounding box center [161, 87] width 52 height 10
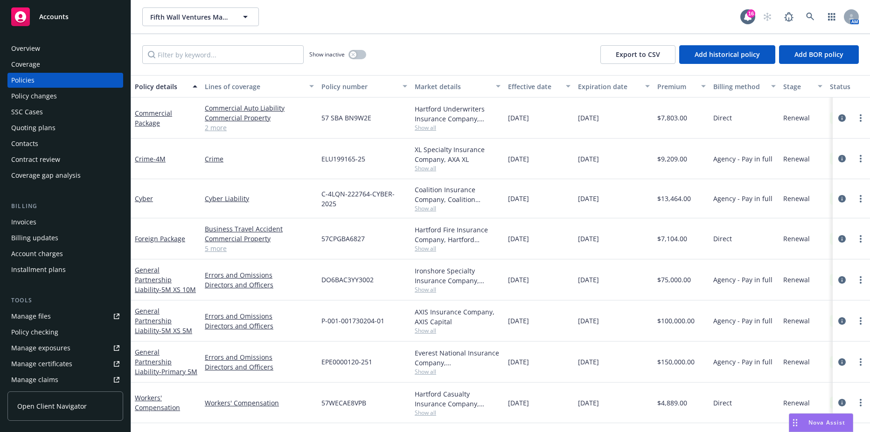
click at [142, 191] on div "Cyber" at bounding box center [166, 198] width 70 height 39
click at [142, 200] on link "Cyber" at bounding box center [144, 198] width 18 height 9
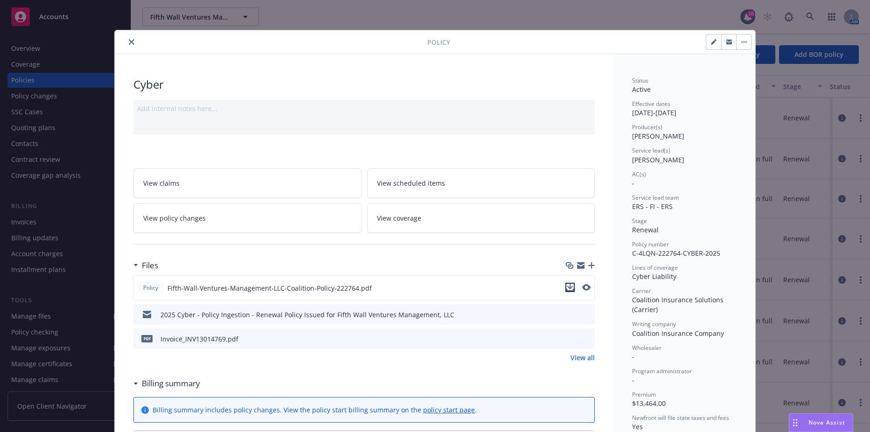
click at [567, 287] on icon "download file" at bounding box center [570, 287] width 6 height 6
